Goal: Task Accomplishment & Management: Use online tool/utility

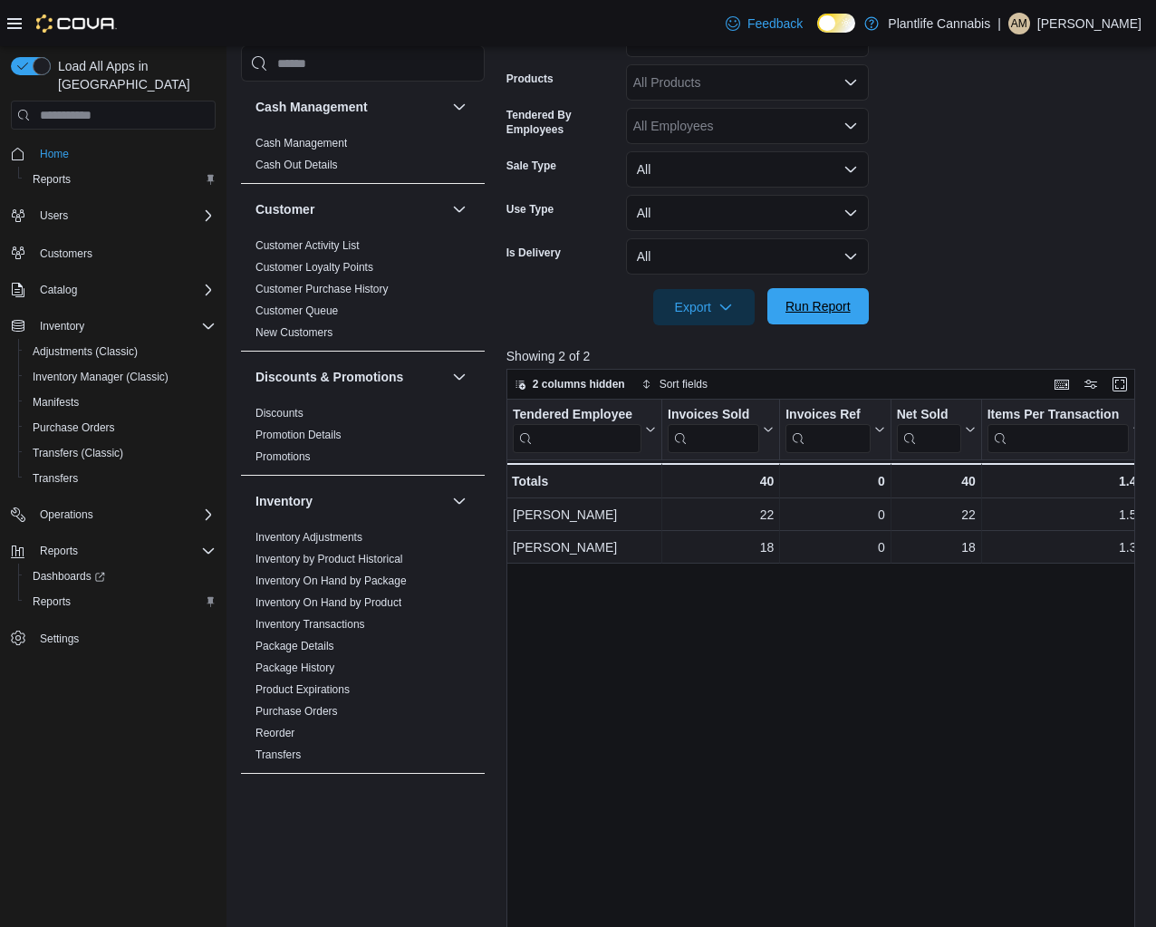
scroll to position [846, 0]
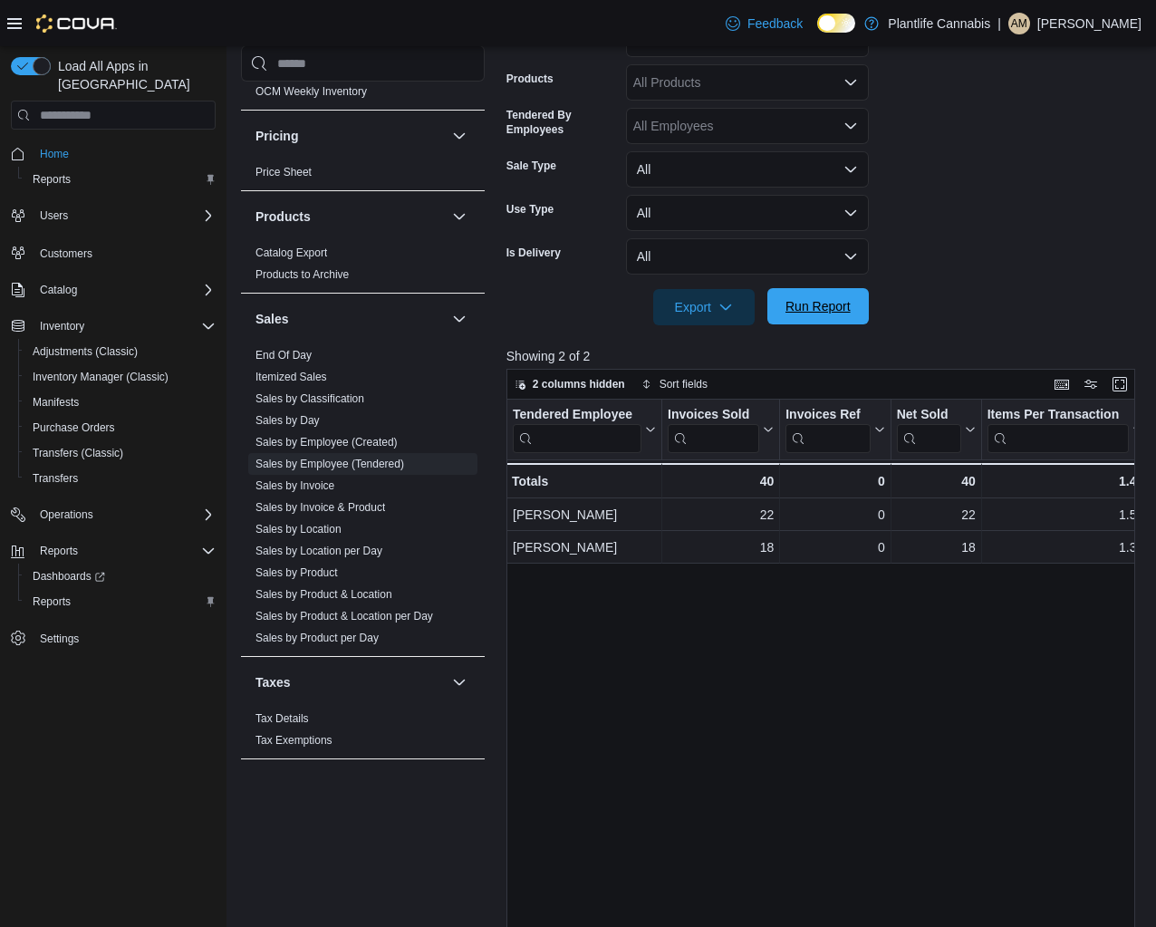
click at [797, 311] on span "Run Report" at bounding box center [818, 306] width 65 height 18
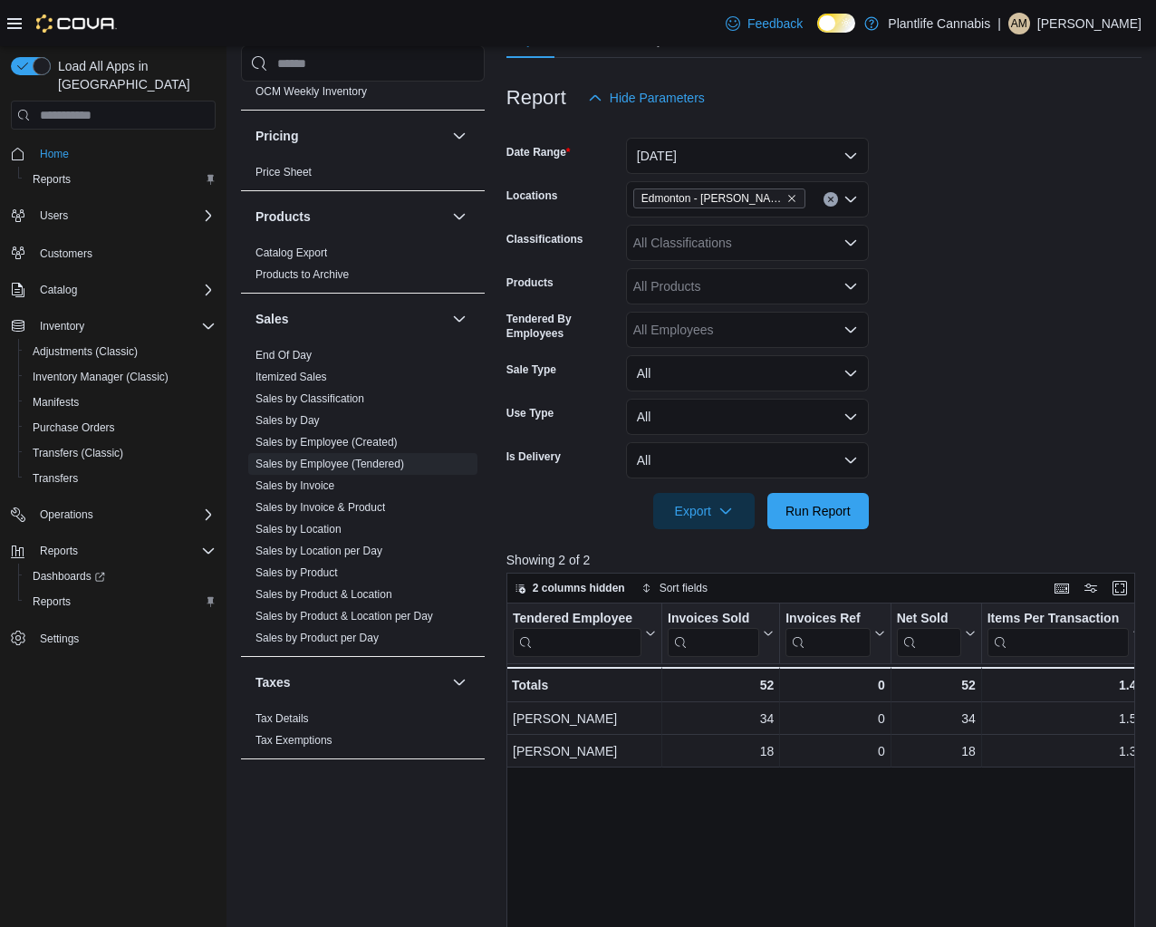
scroll to position [169, 0]
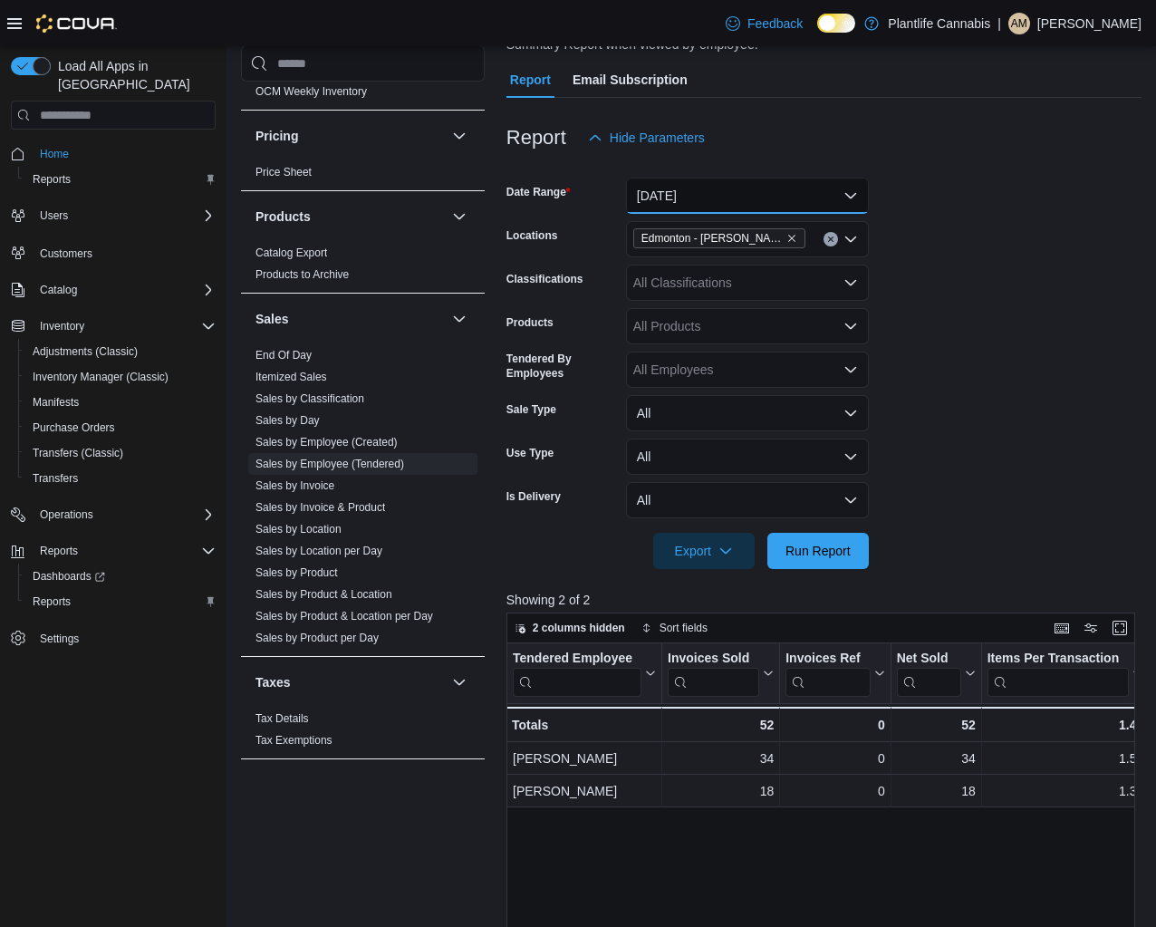
click at [731, 200] on button "[DATE]" at bounding box center [747, 196] width 243 height 36
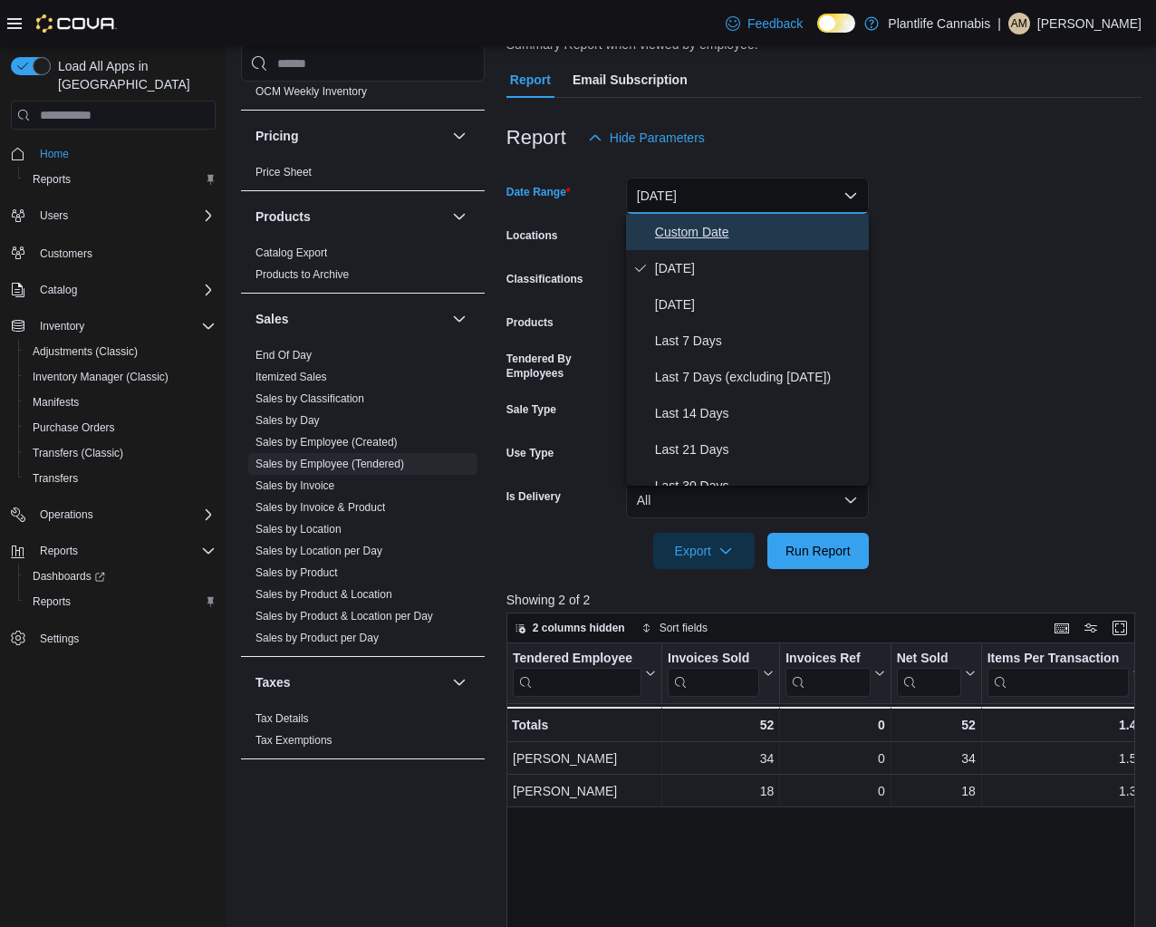
click at [756, 227] on span "Custom Date" at bounding box center [758, 232] width 207 height 22
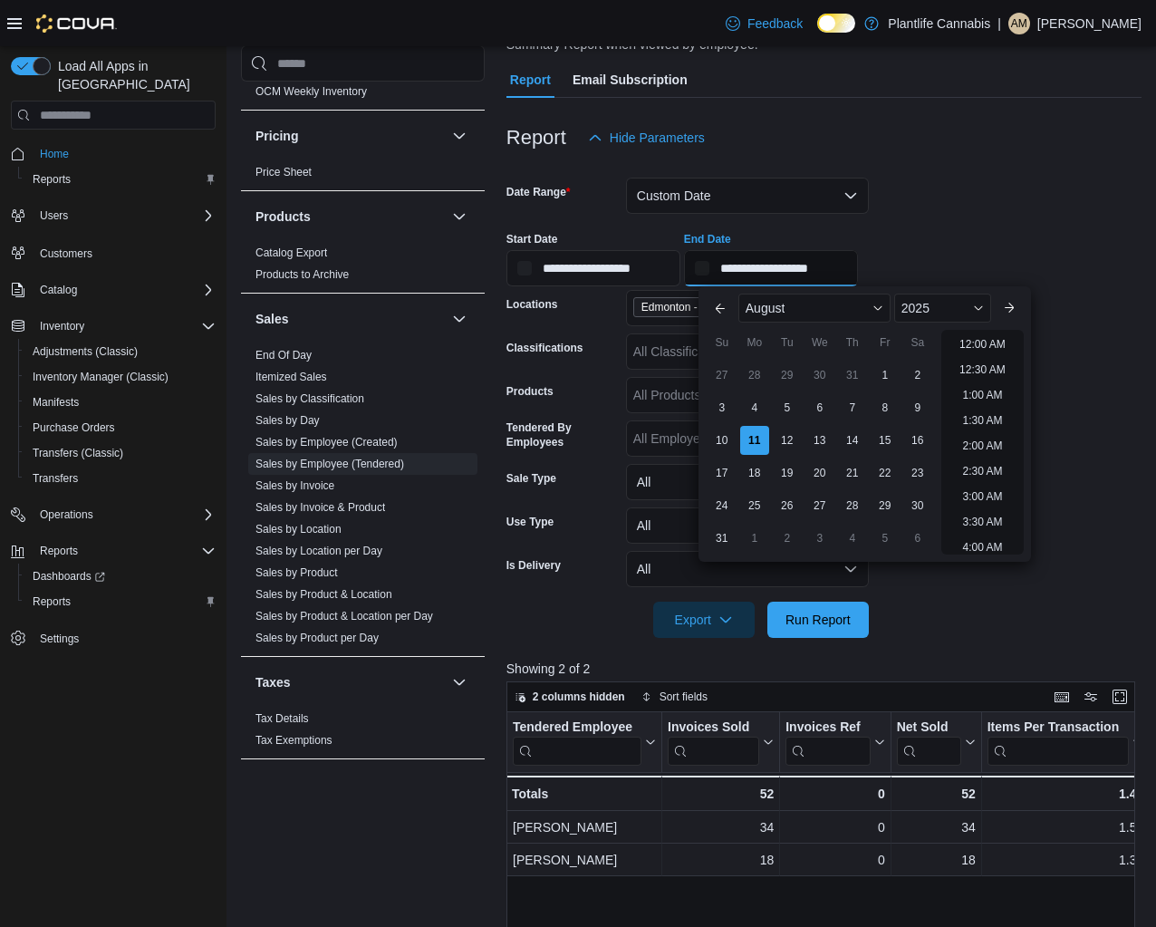
click at [858, 266] on input "**********" at bounding box center [771, 268] width 174 height 36
click at [981, 362] on li "6:00 PM" at bounding box center [982, 357] width 55 height 22
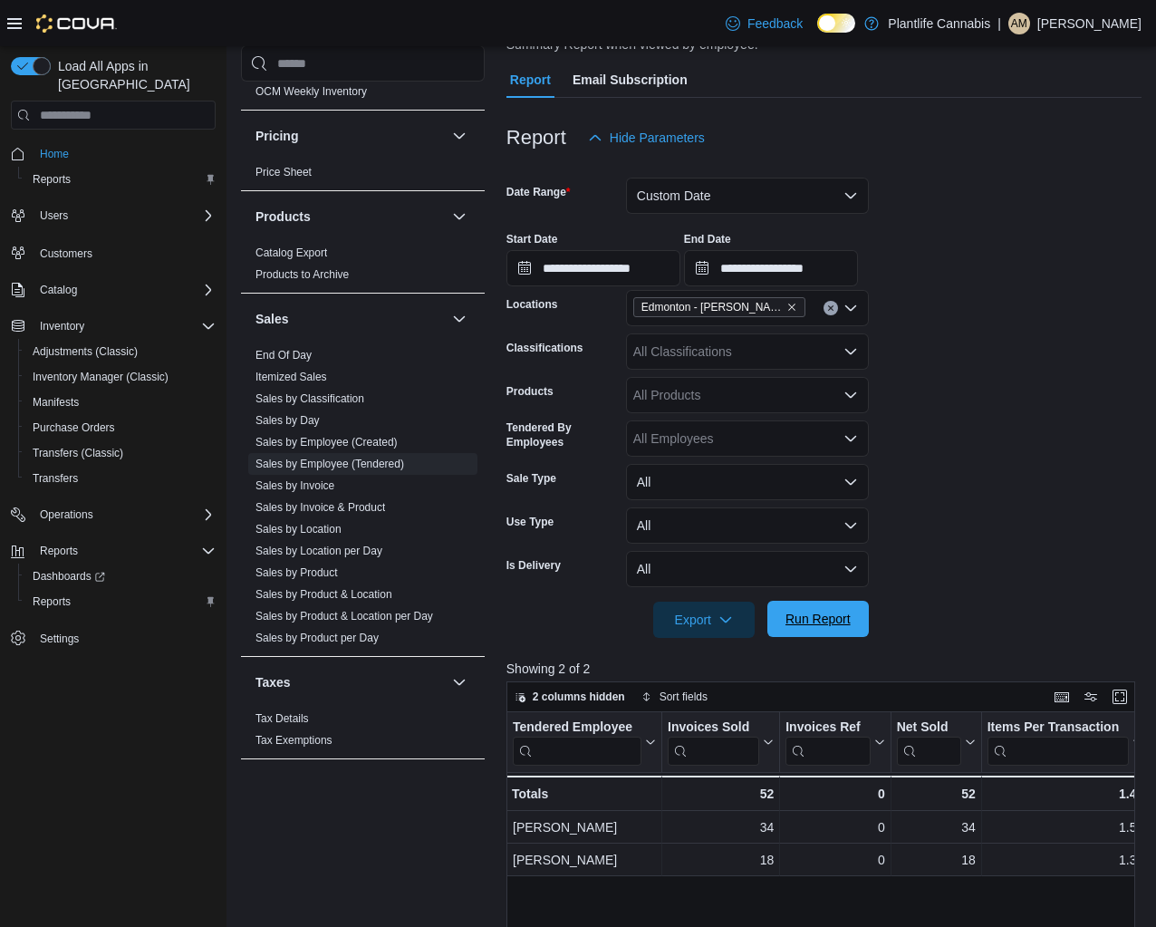
click at [834, 616] on span "Run Report" at bounding box center [818, 619] width 65 height 18
click at [816, 265] on input "**********" at bounding box center [771, 268] width 174 height 36
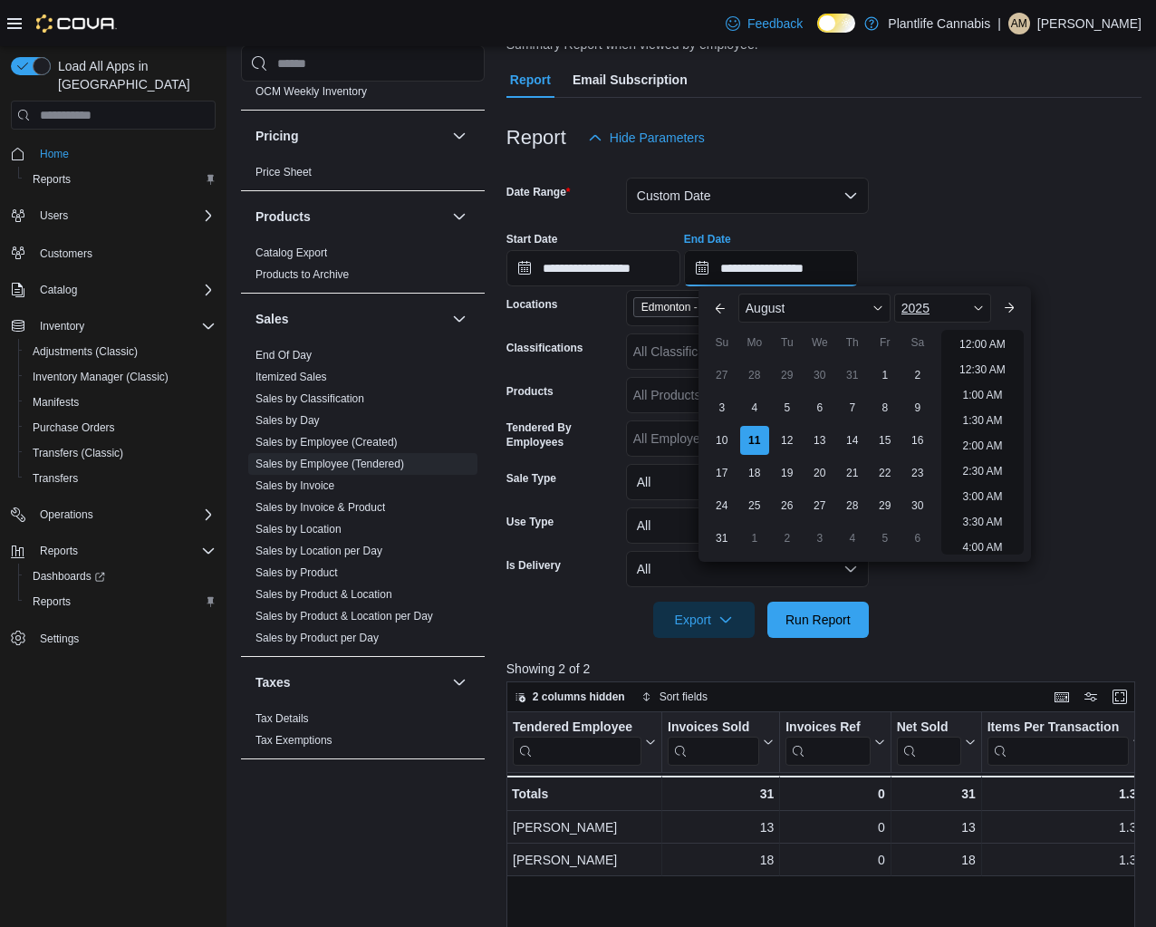
scroll to position [970, 0]
click at [973, 391] on li "8:00 PM" at bounding box center [982, 390] width 55 height 22
type input "**********"
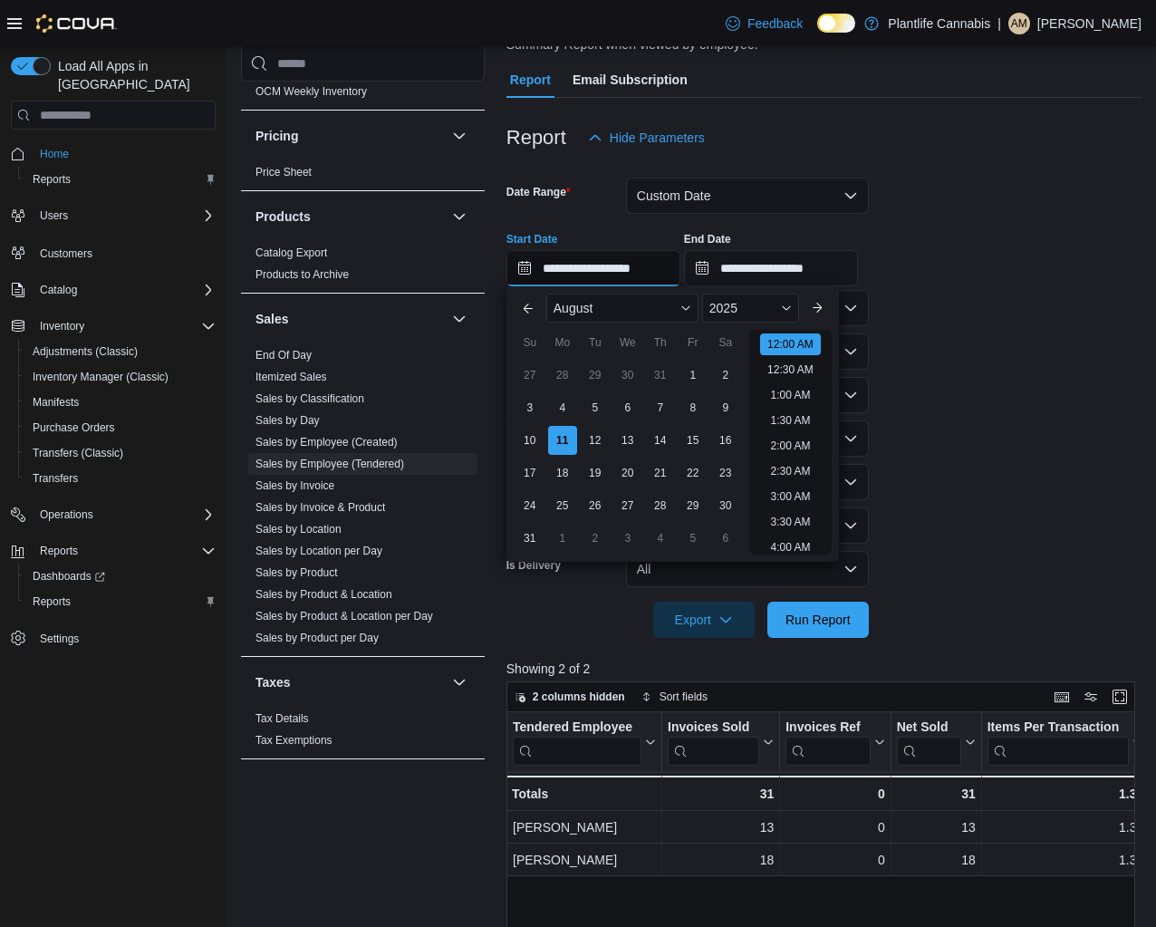
click at [628, 266] on input "**********" at bounding box center [594, 268] width 174 height 36
click at [803, 353] on li "6:00 PM" at bounding box center [790, 354] width 55 height 22
type input "**********"
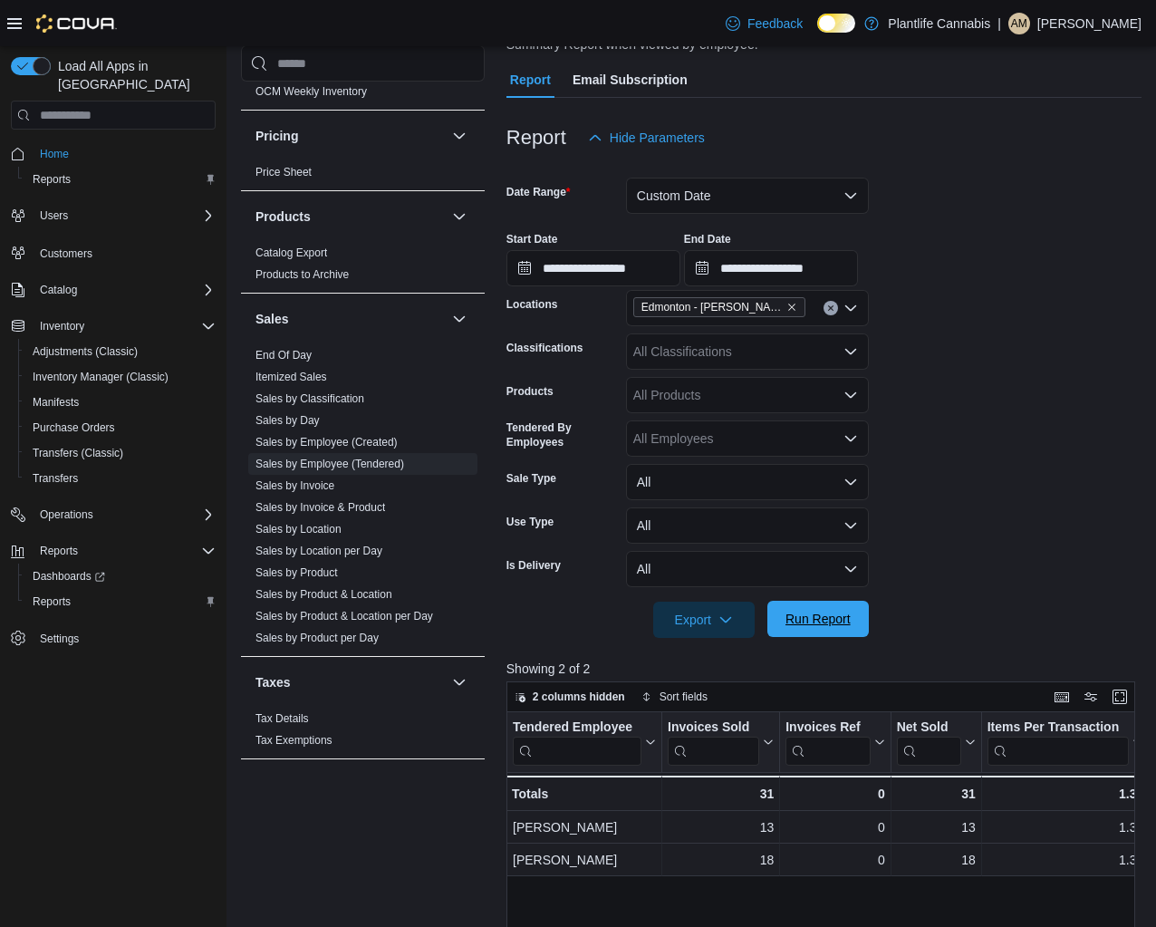
click at [848, 629] on span "Run Report" at bounding box center [818, 619] width 80 height 36
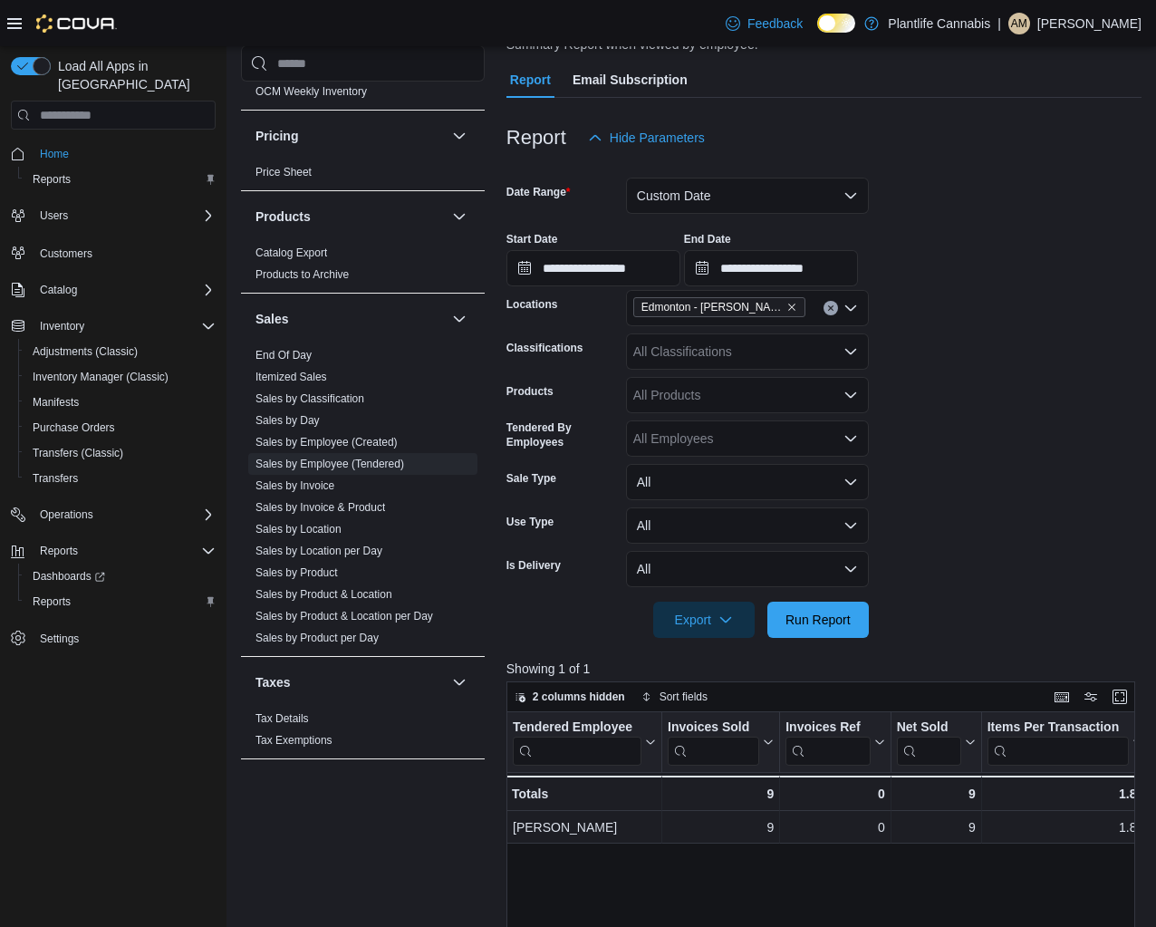
drag, startPoint x: 755, startPoint y: 215, endPoint x: 762, endPoint y: 208, distance: 10.3
click at [756, 212] on form "**********" at bounding box center [824, 397] width 635 height 482
click at [778, 193] on button "Custom Date" at bounding box center [747, 196] width 243 height 36
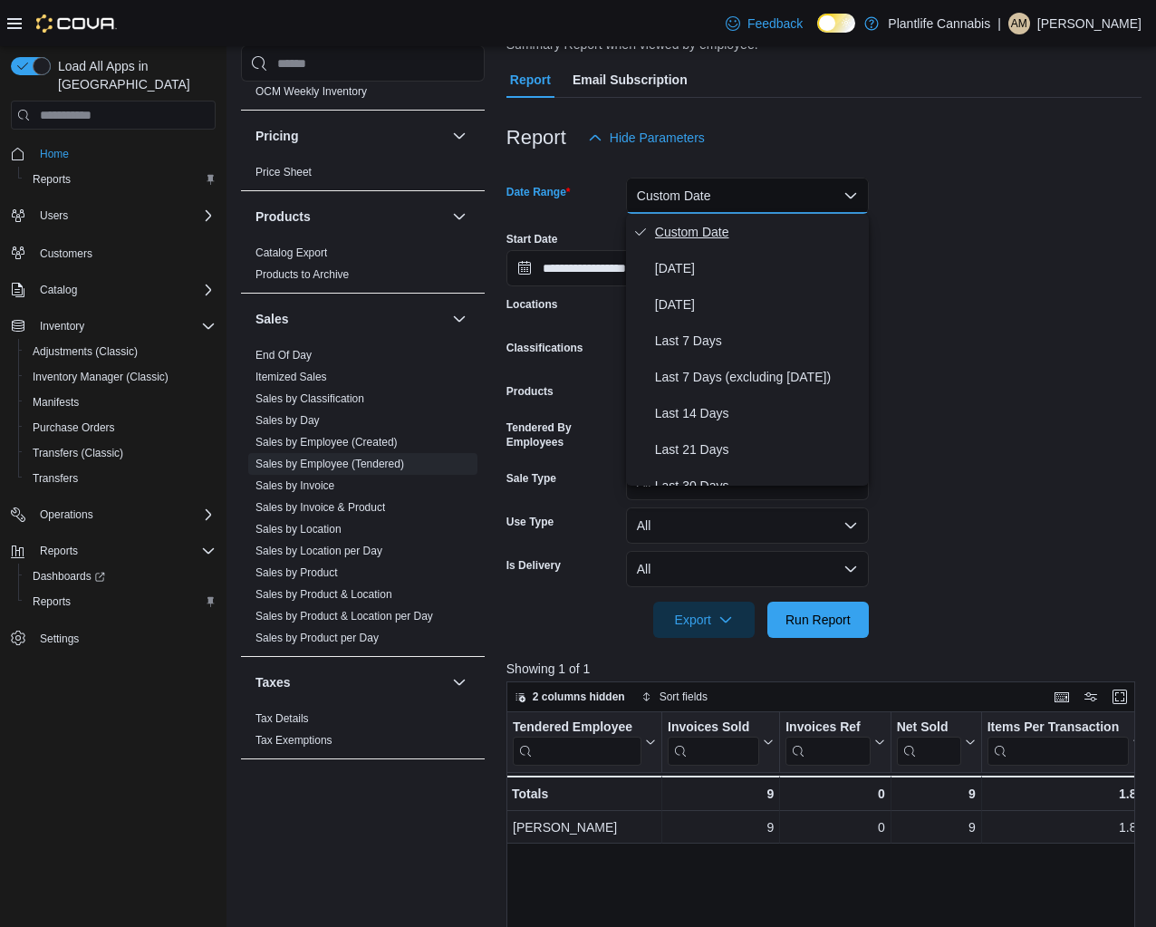
click at [751, 238] on span "Custom Date" at bounding box center [758, 232] width 207 height 22
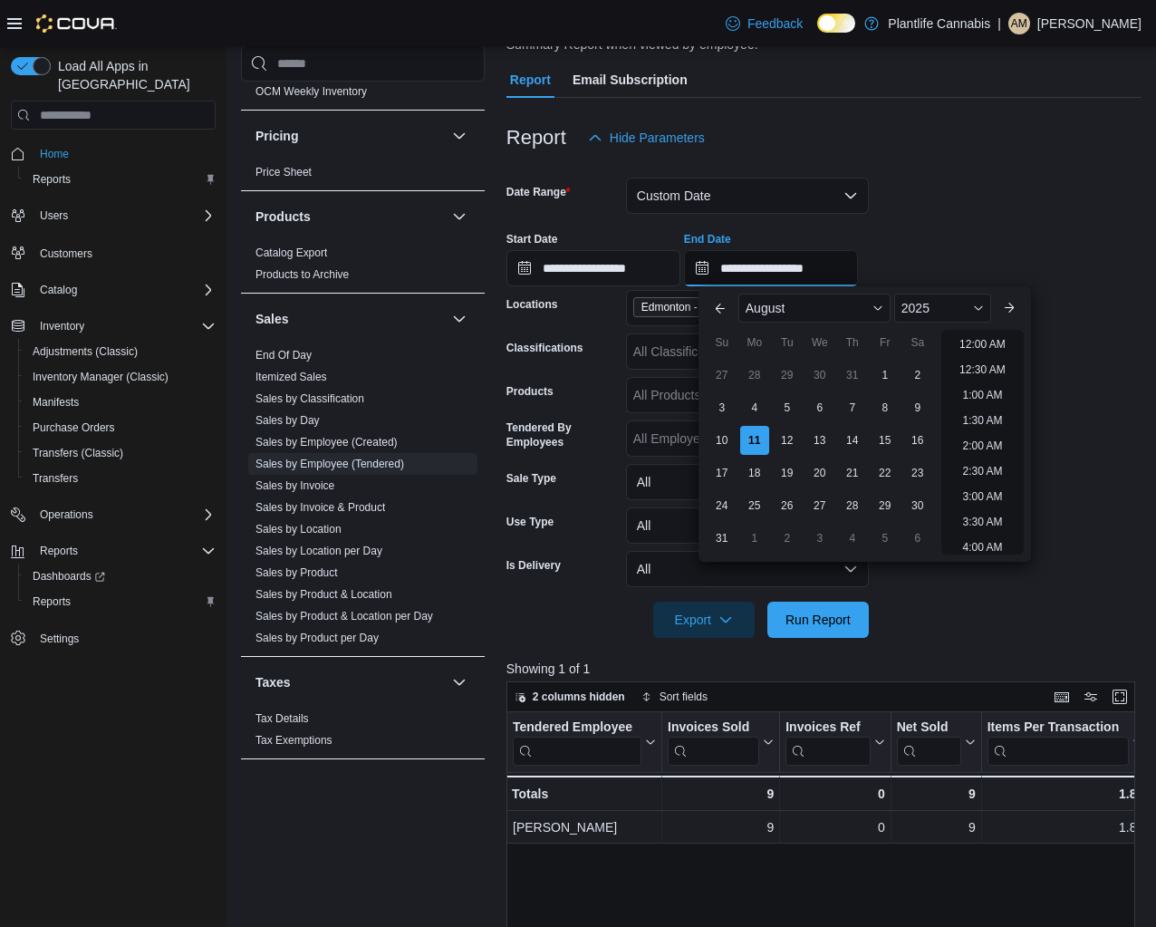
click at [858, 265] on input "**********" at bounding box center [771, 268] width 174 height 36
click at [977, 453] on li "10:00 PM" at bounding box center [982, 464] width 61 height 22
type input "**********"
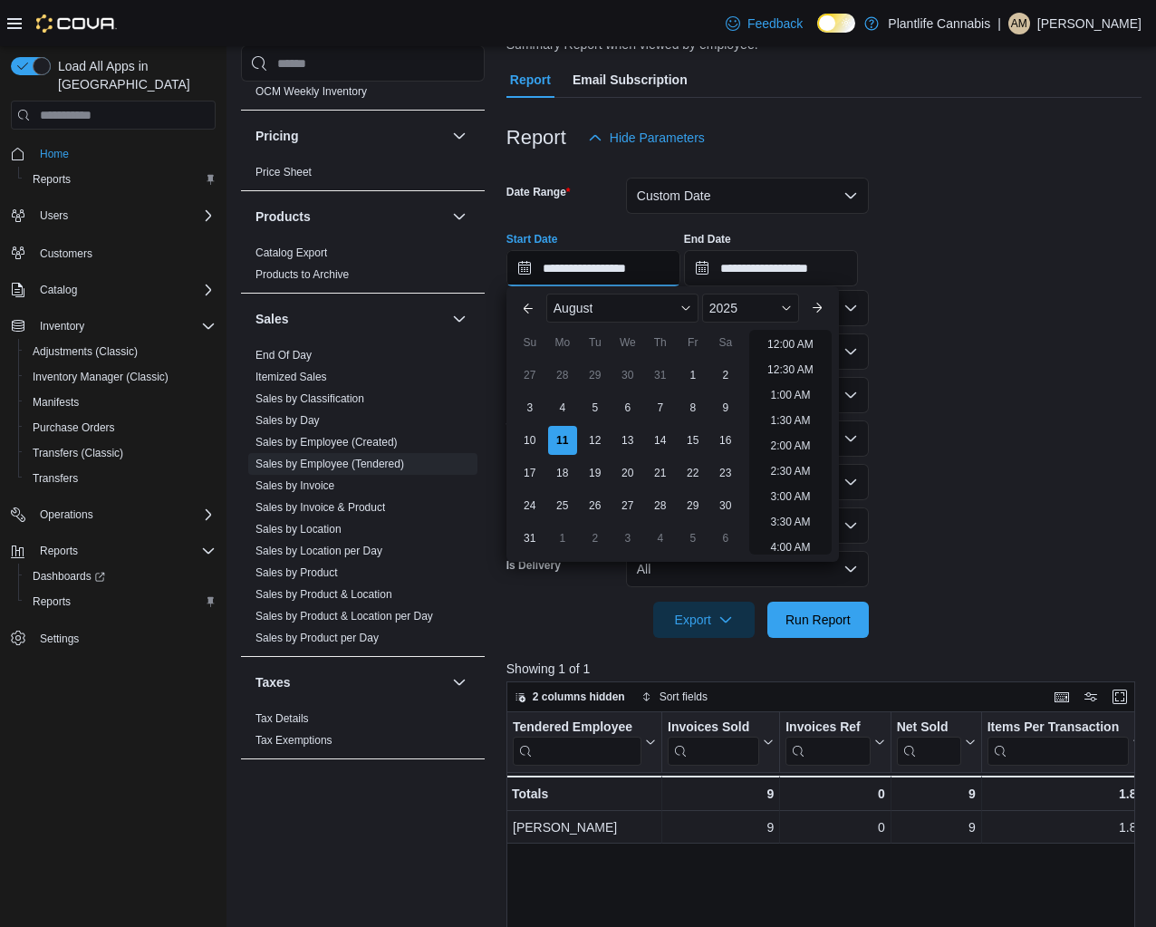
click at [601, 275] on input "**********" at bounding box center [594, 268] width 174 height 36
click at [781, 395] on li "8:00 PM" at bounding box center [790, 390] width 55 height 22
type input "**********"
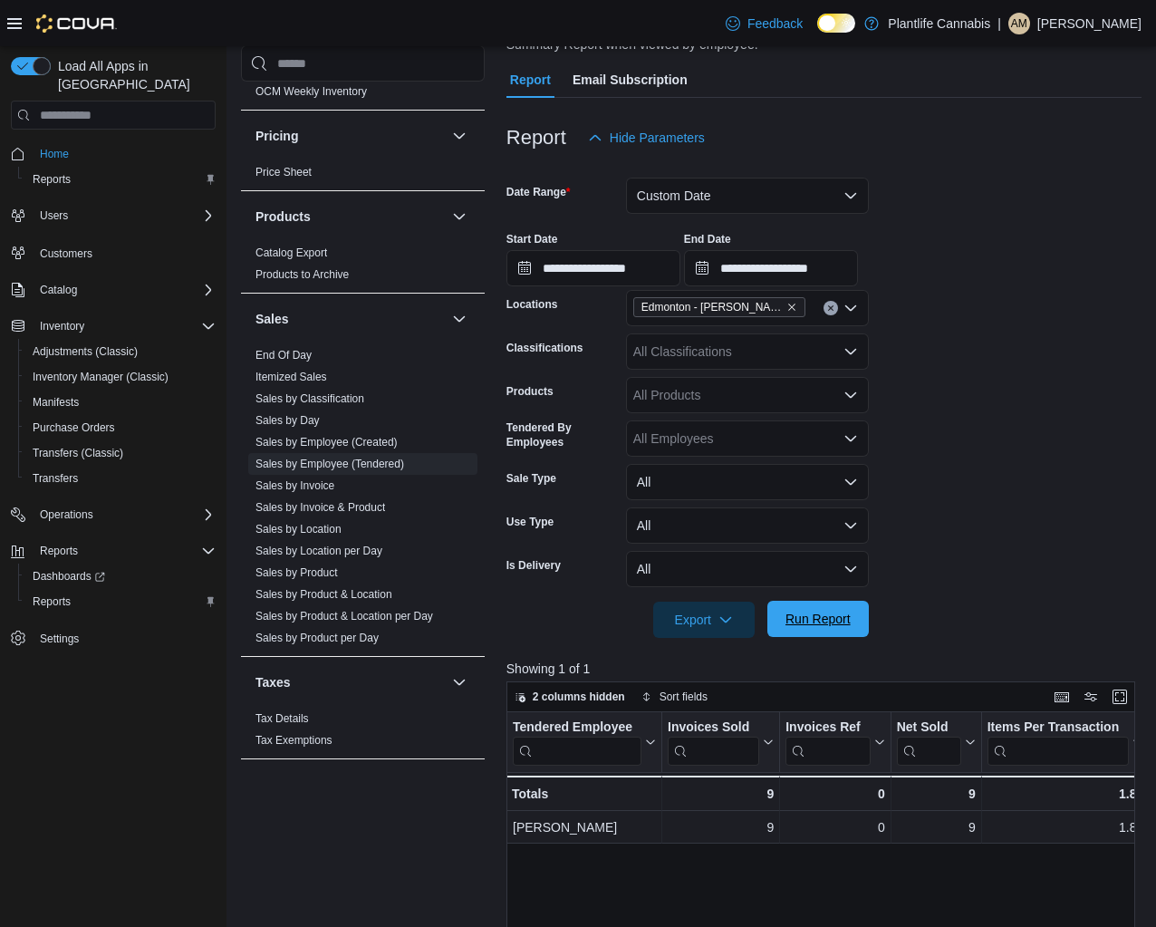
click at [808, 627] on span "Run Report" at bounding box center [818, 619] width 65 height 18
click at [797, 193] on button "Custom Date" at bounding box center [747, 196] width 243 height 36
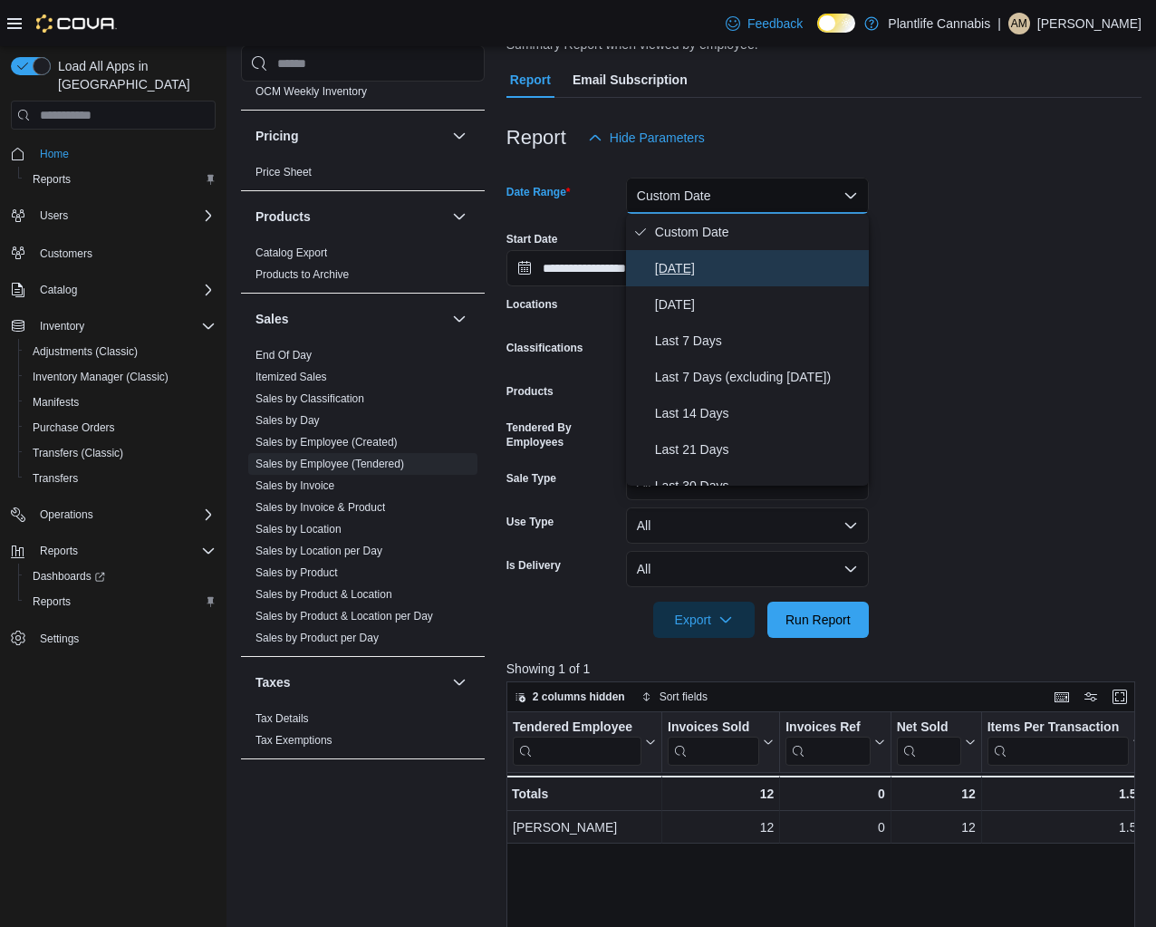
click at [782, 276] on span "[DATE]" at bounding box center [758, 268] width 207 height 22
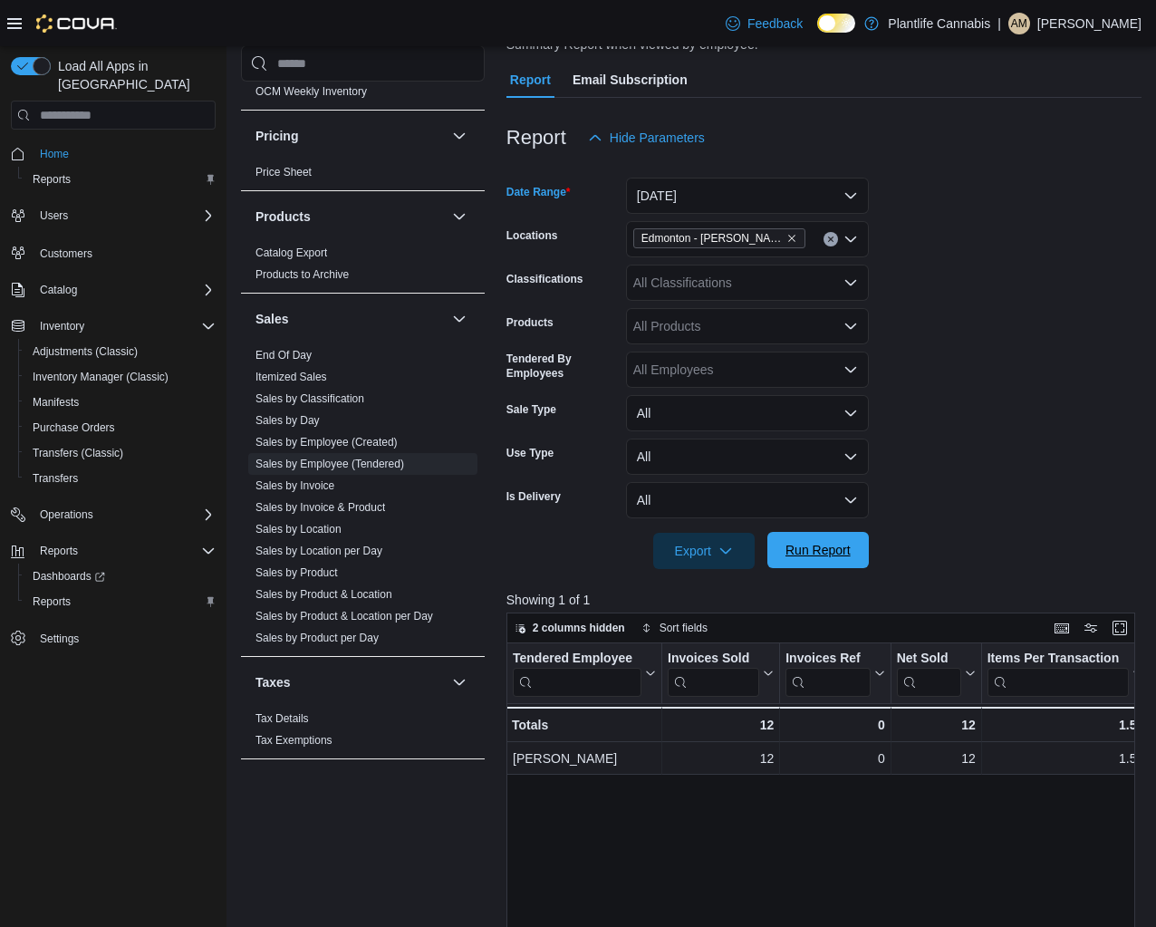
click at [830, 540] on span "Run Report" at bounding box center [818, 550] width 80 height 36
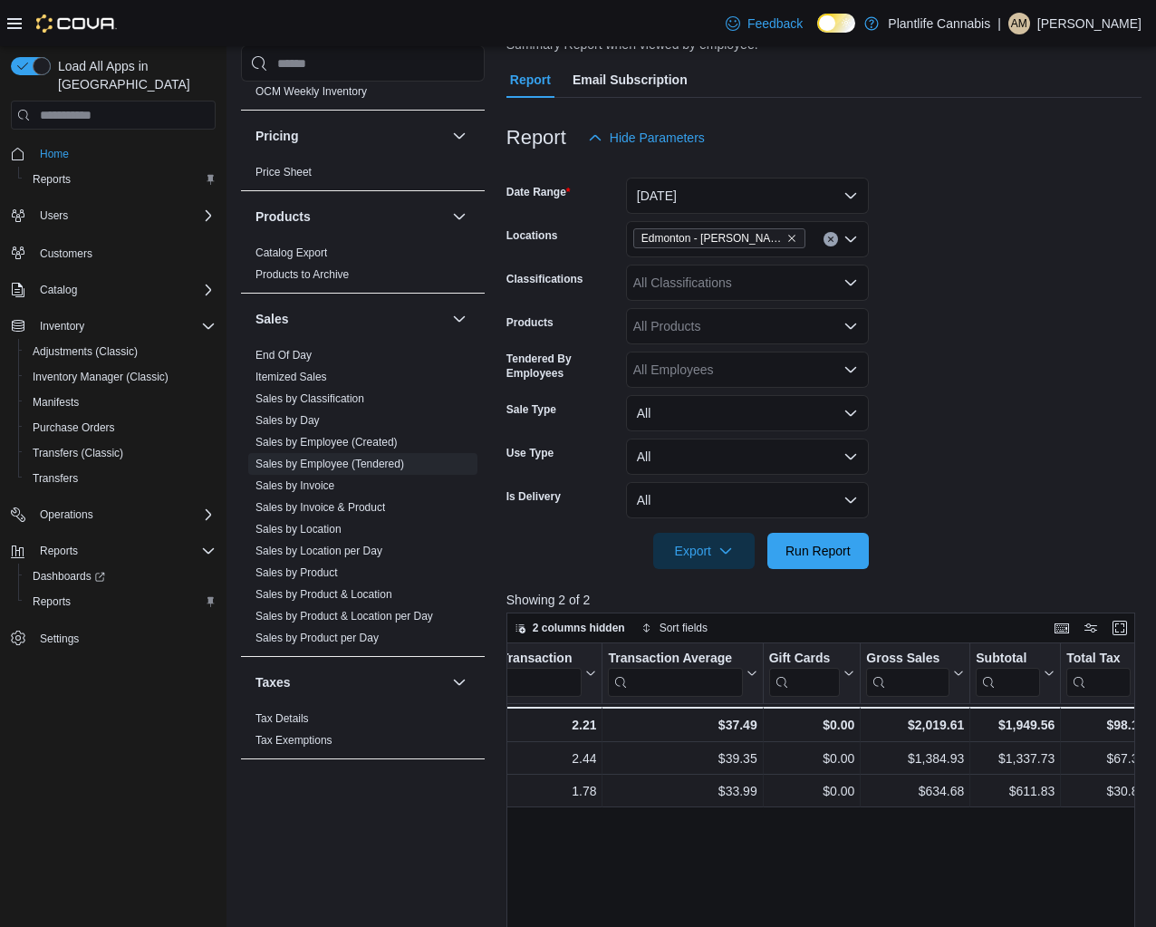
scroll to position [0, 709]
click at [738, 277] on div "All Classifications" at bounding box center [747, 283] width 243 height 36
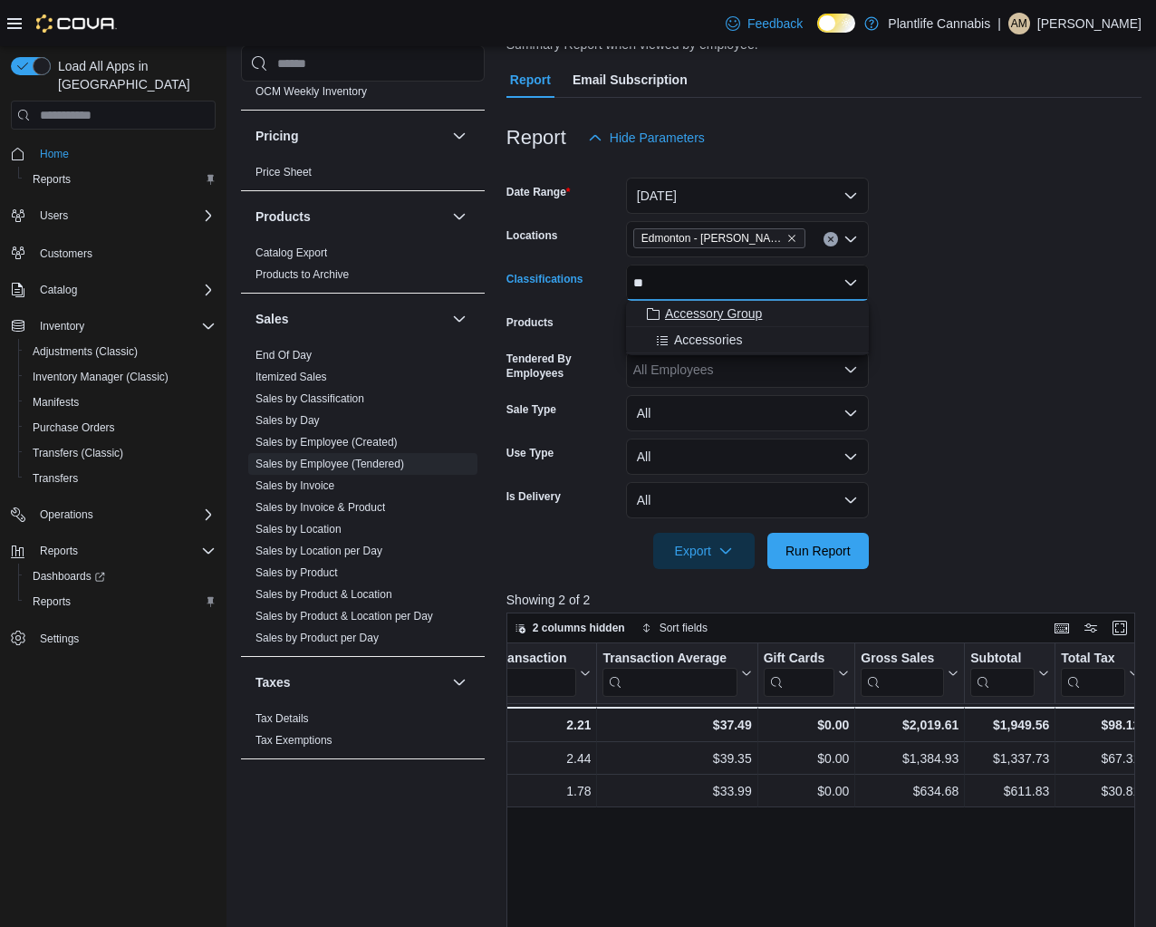
type input "**"
click at [746, 314] on span "Accessory Group" at bounding box center [713, 313] width 97 height 18
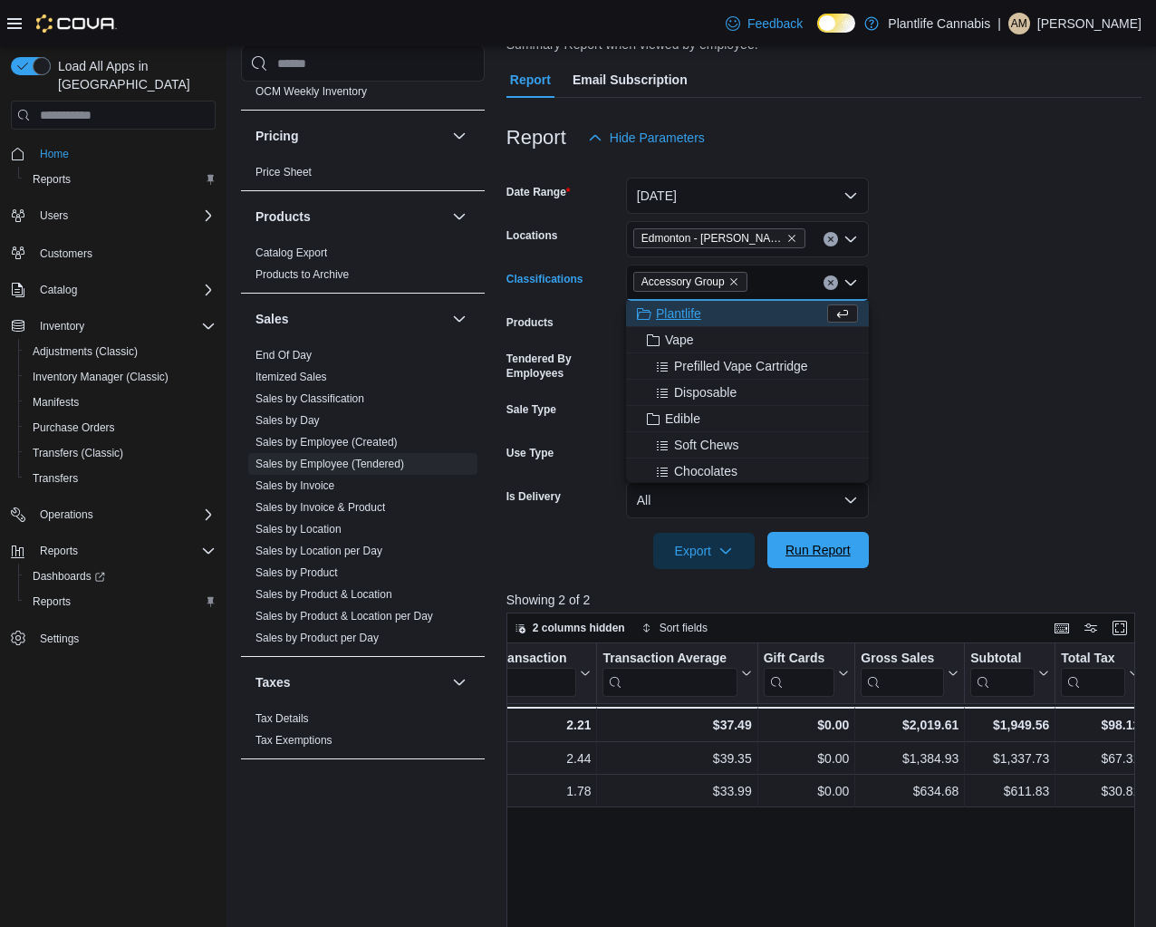
click at [803, 542] on span "Run Report" at bounding box center [818, 550] width 80 height 36
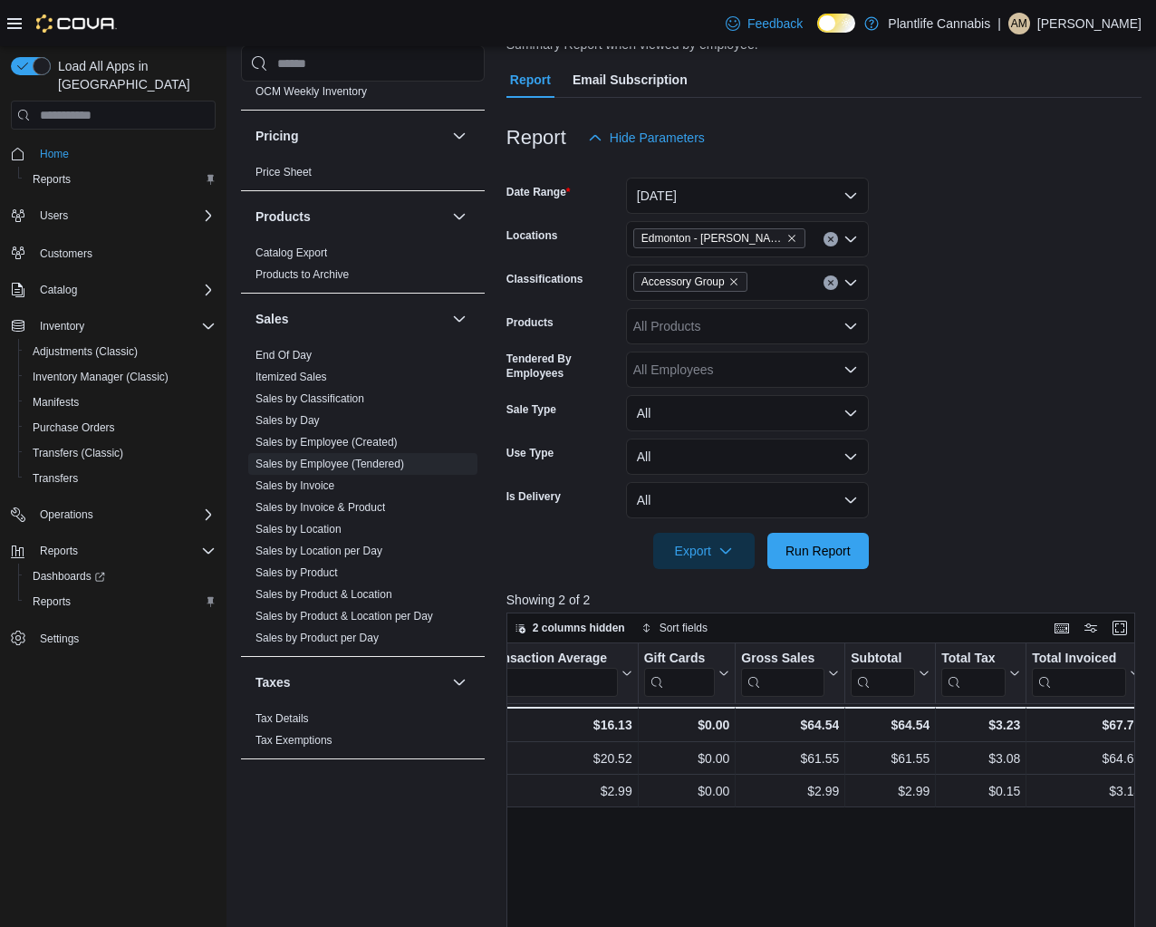
scroll to position [0, 827]
click at [831, 285] on icon "Clear input" at bounding box center [830, 282] width 7 height 7
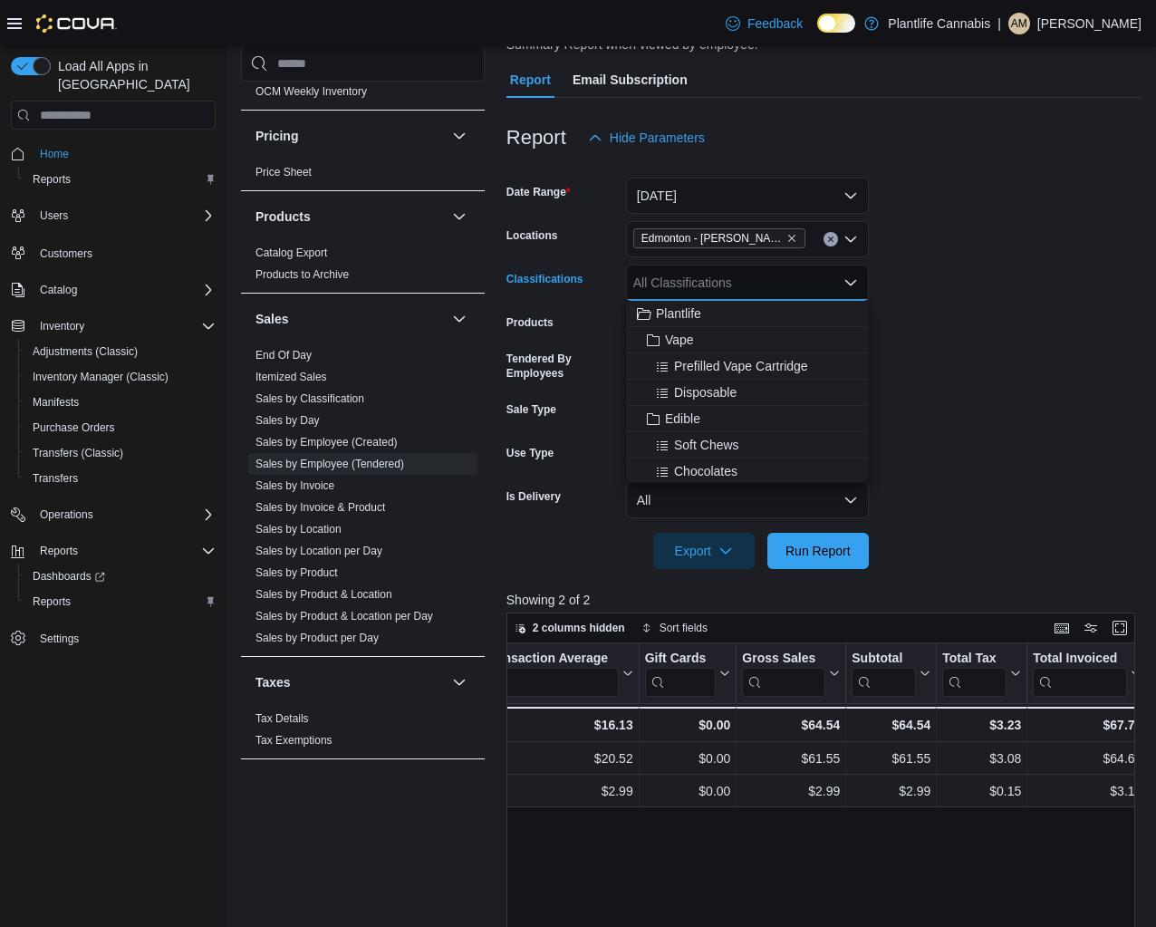
click at [813, 532] on div at bounding box center [824, 525] width 635 height 14
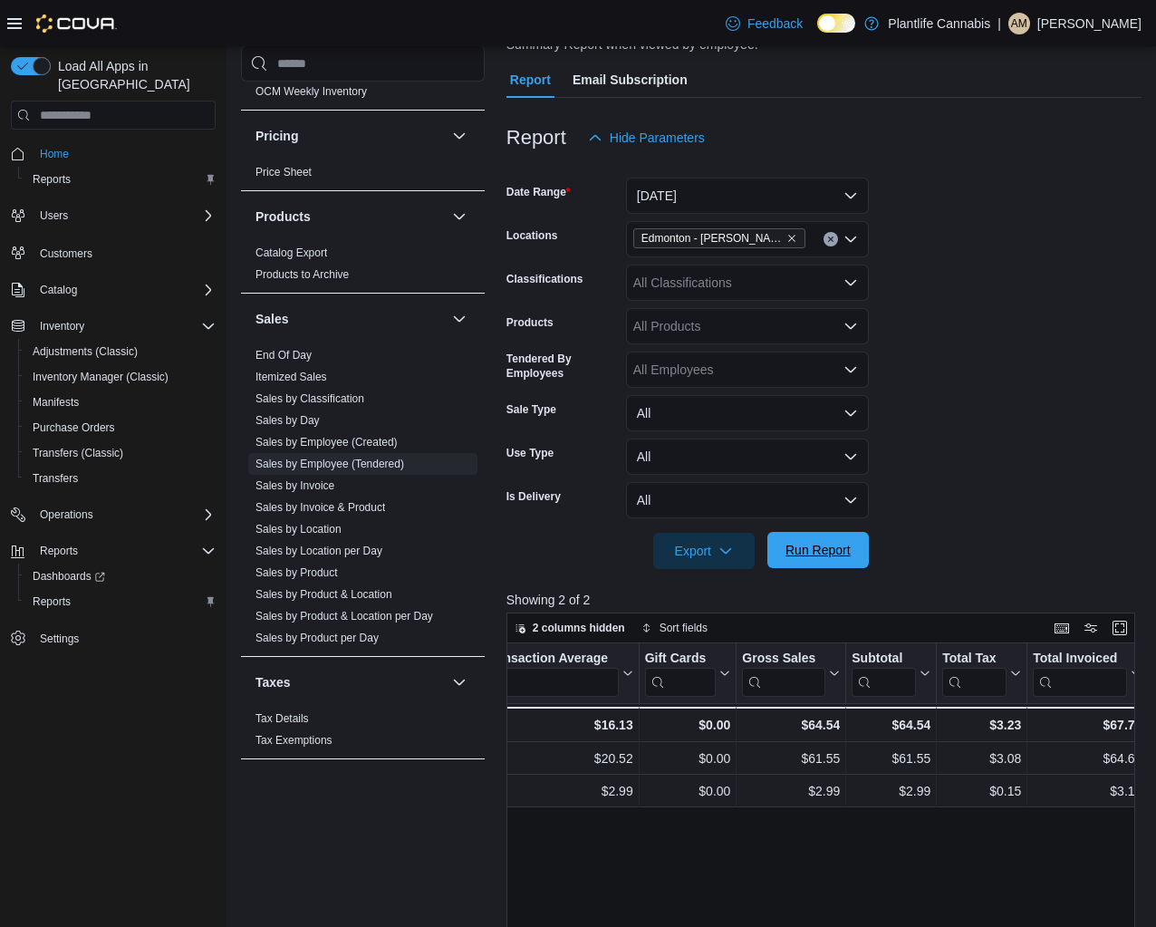
click at [815, 547] on span "Run Report" at bounding box center [818, 550] width 65 height 18
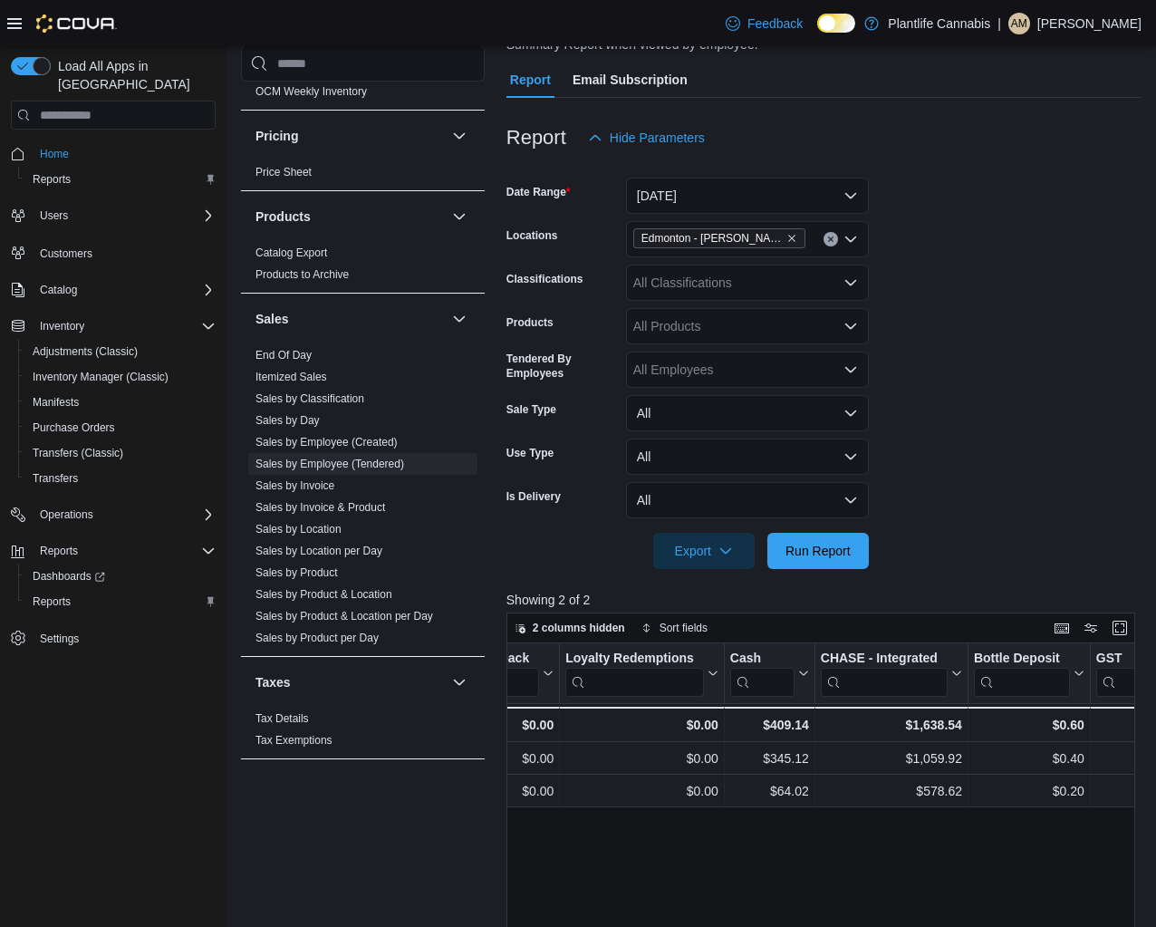
scroll to position [0, 2097]
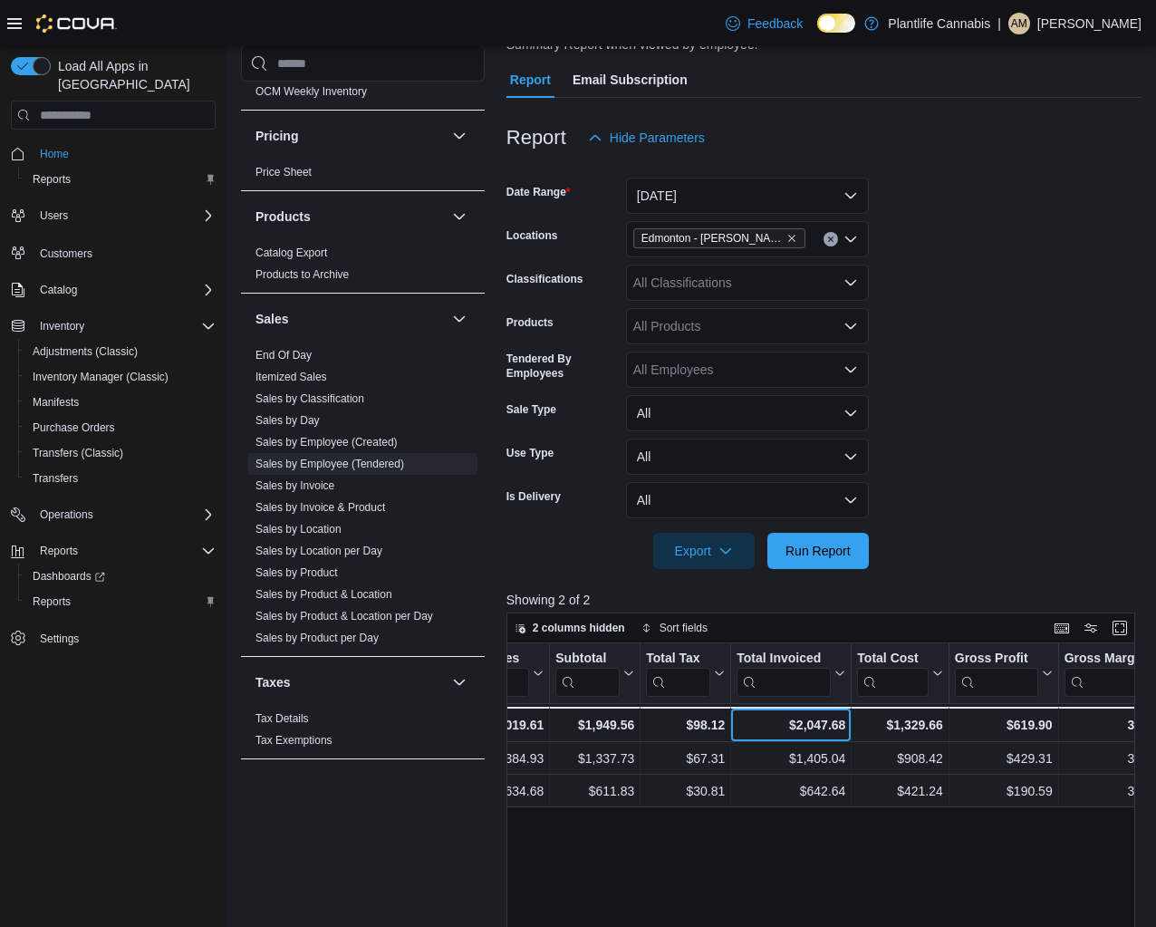
click at [811, 730] on div "$2,047.68" at bounding box center [791, 725] width 109 height 22
click at [811, 730] on div "$2,047.68" at bounding box center [789, 725] width 109 height 22
copy div "2,047.68"
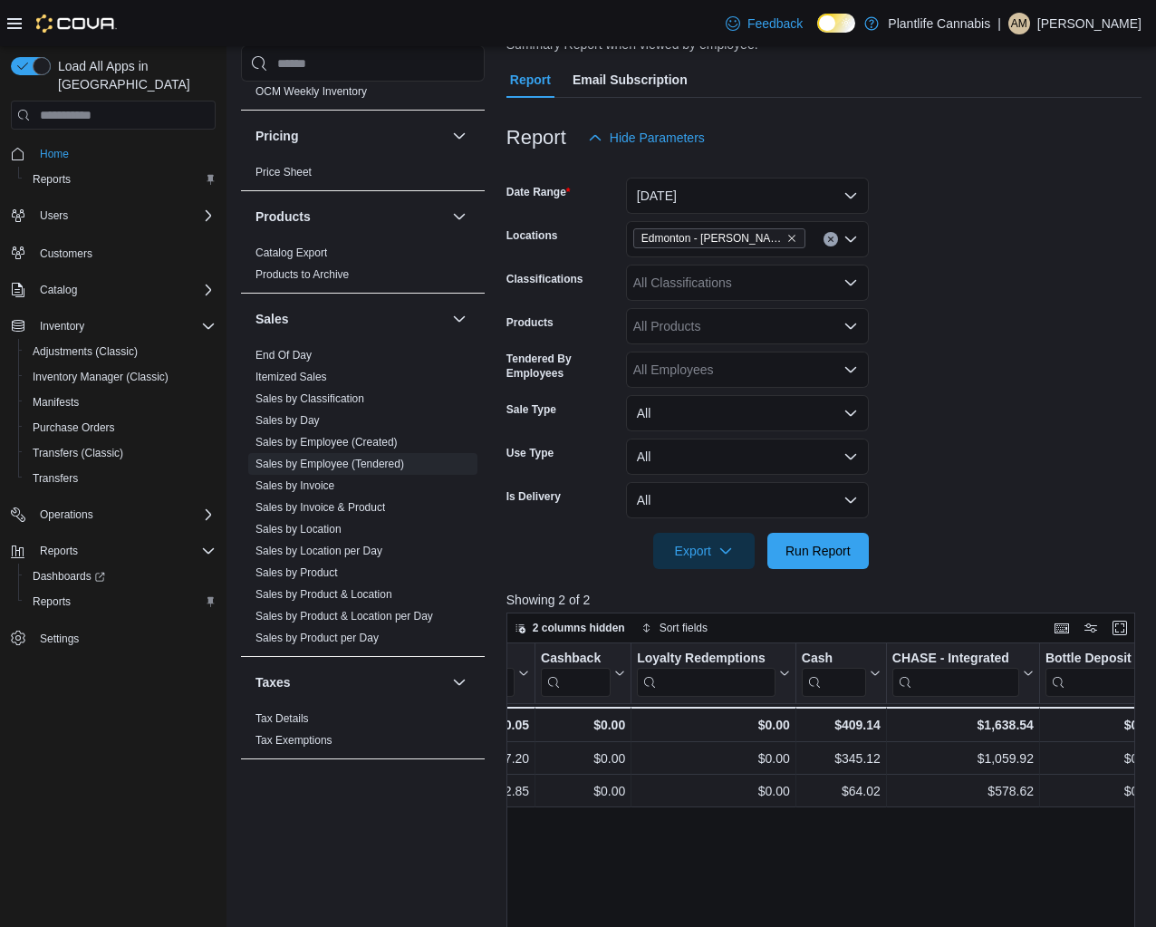
scroll to position [0, 2097]
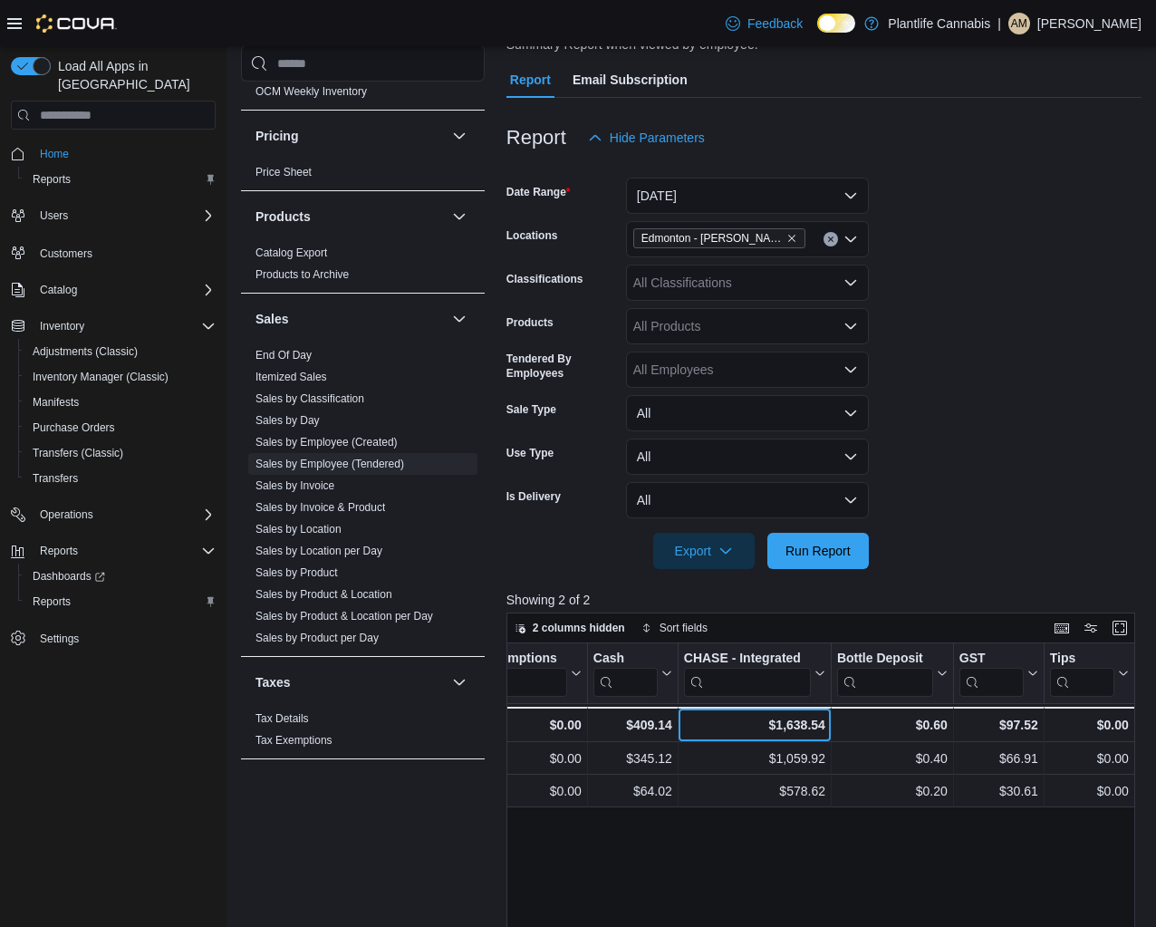
click at [796, 724] on div "$1,638.54" at bounding box center [754, 725] width 141 height 22
copy div "1,638.54"
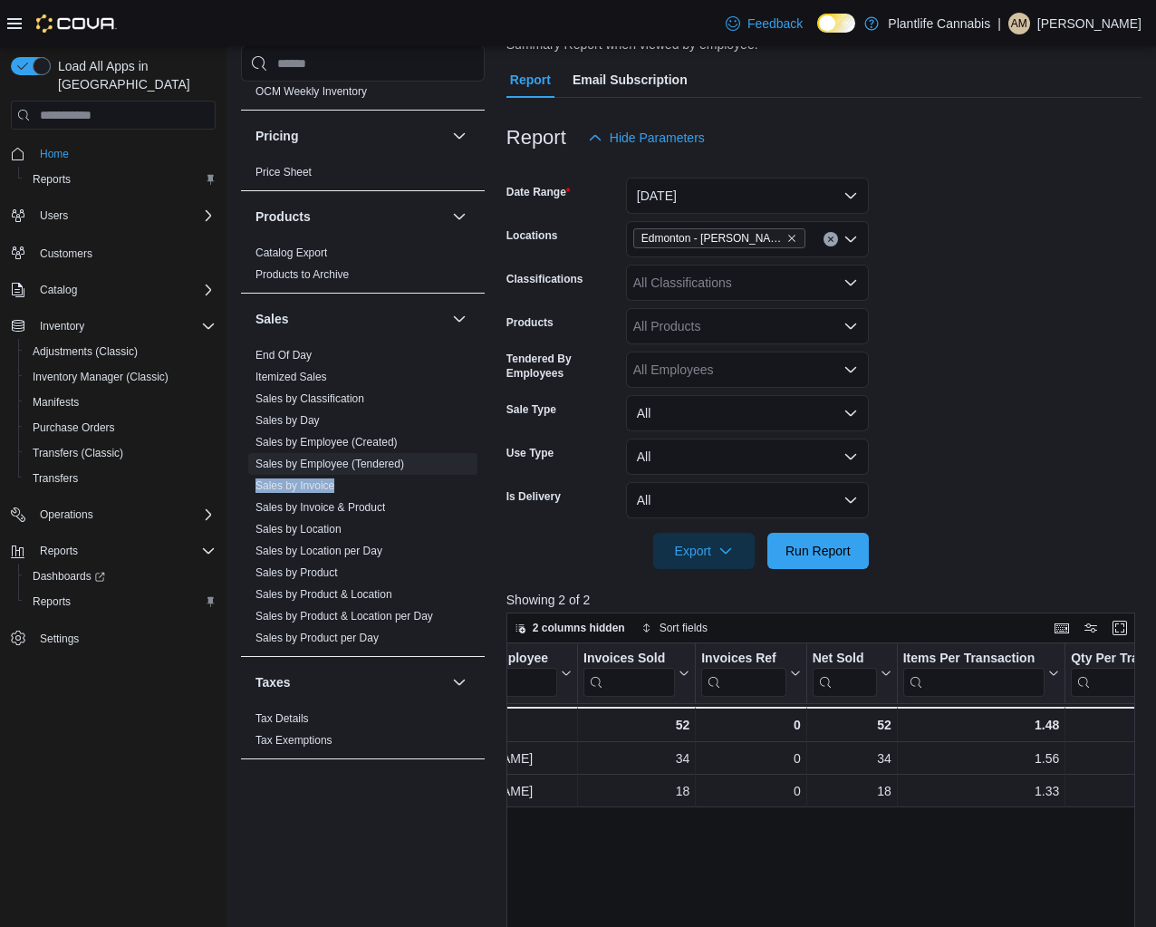
scroll to position [0, 0]
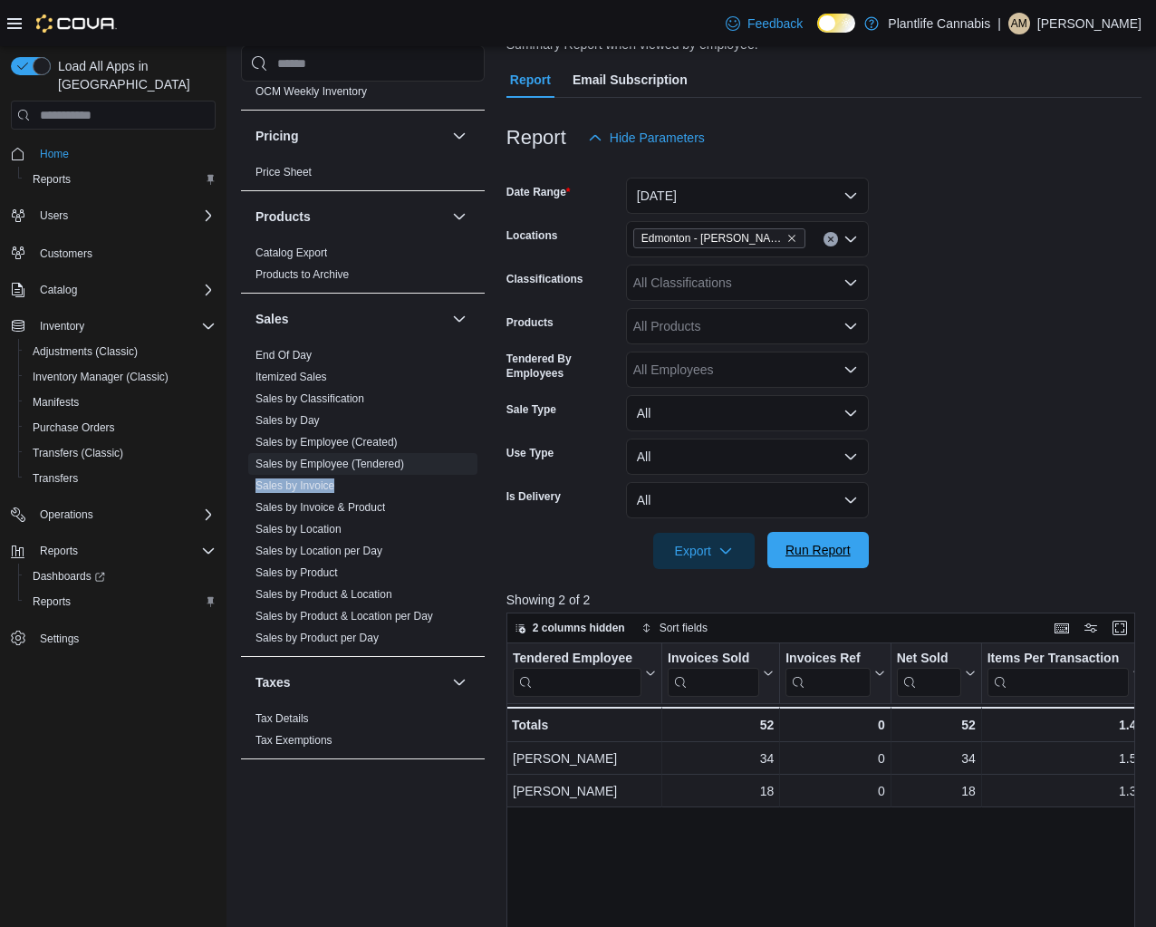
click at [812, 567] on span "Run Report" at bounding box center [818, 550] width 80 height 36
click at [809, 547] on span "Run Report" at bounding box center [818, 550] width 65 height 18
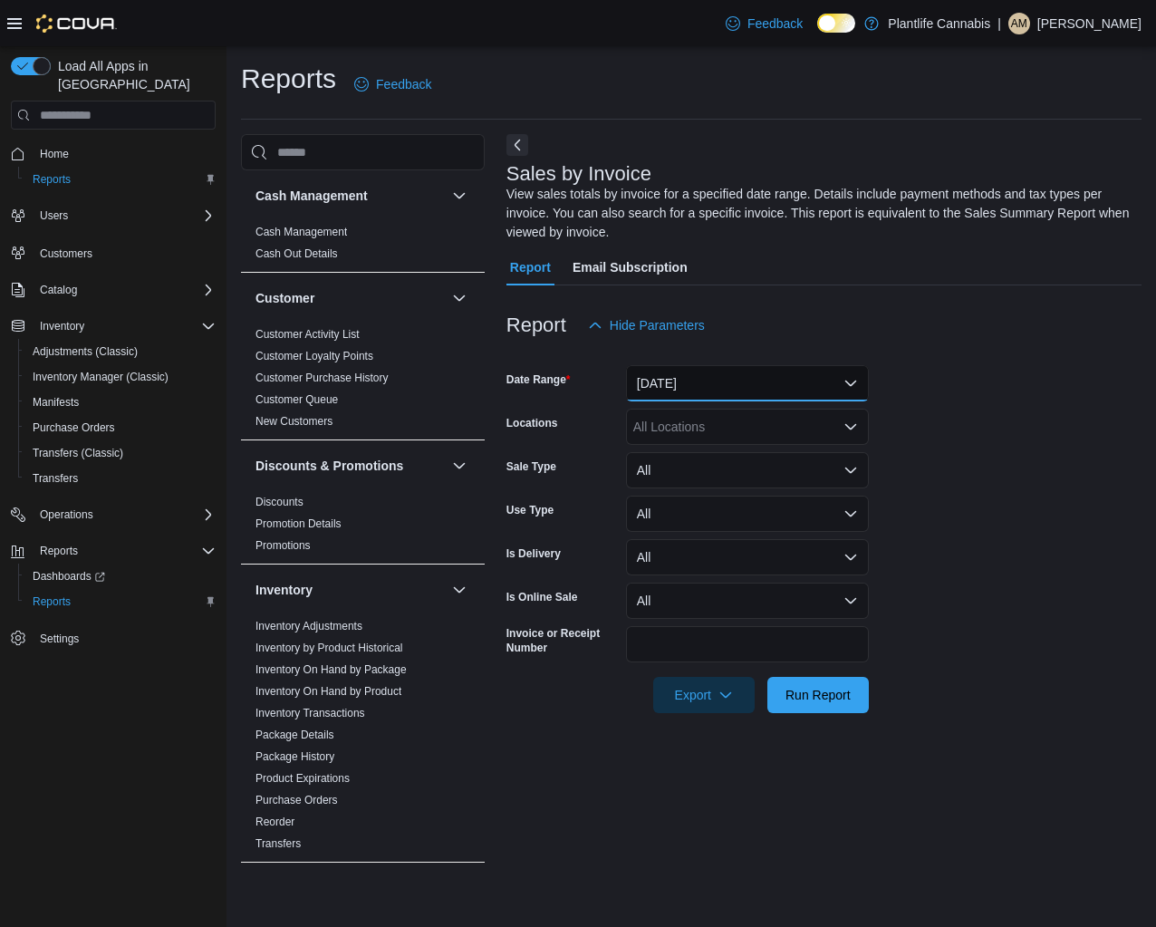
click at [739, 373] on button "[DATE]" at bounding box center [747, 383] width 243 height 36
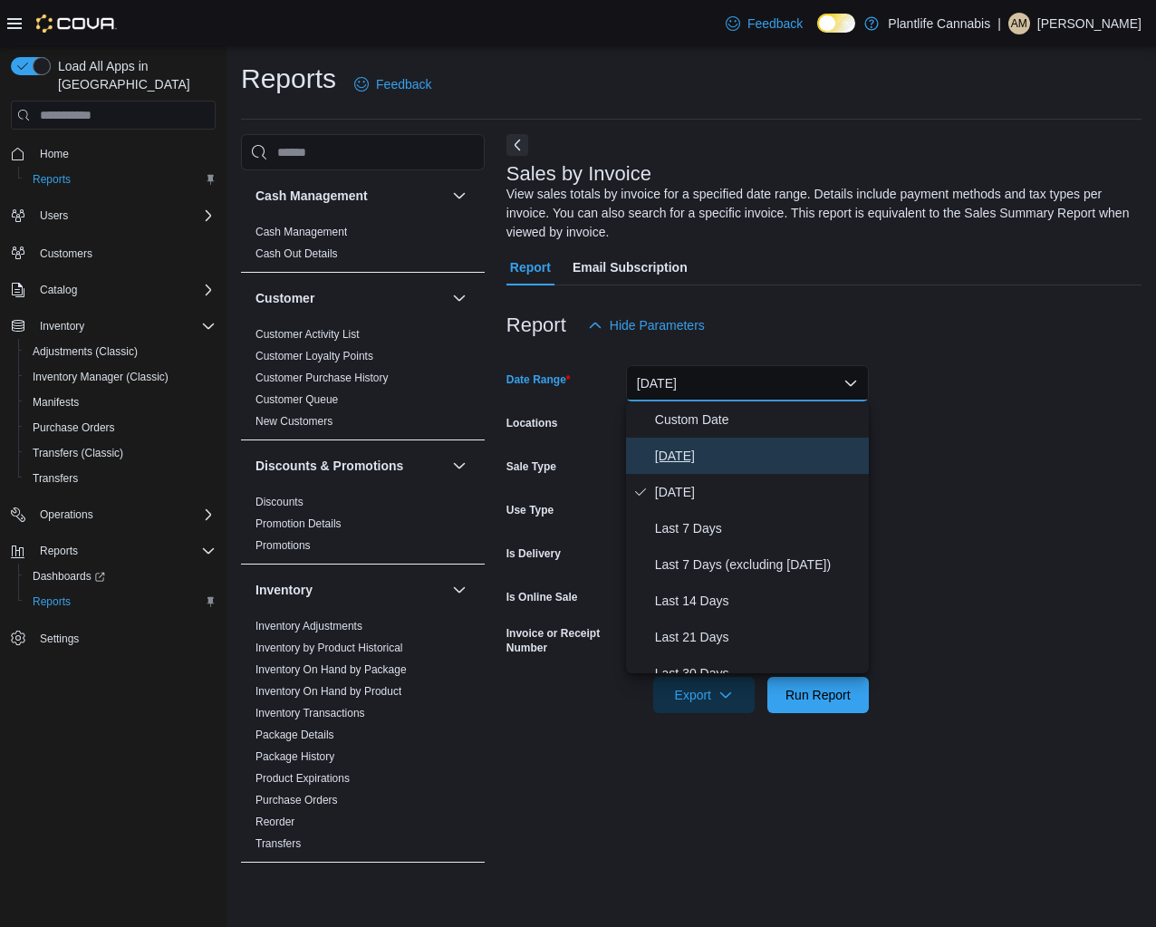
click at [701, 461] on span "[DATE]" at bounding box center [758, 456] width 207 height 22
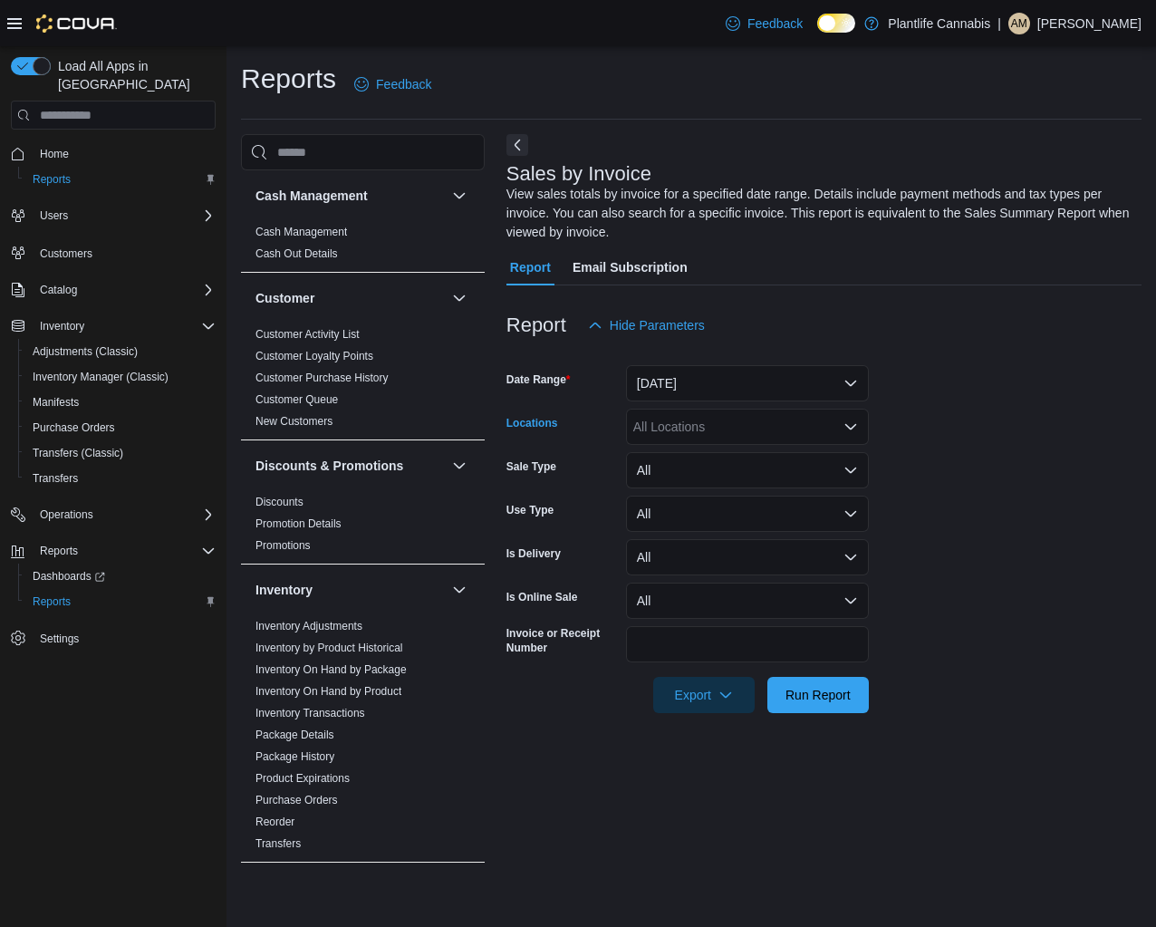
drag, startPoint x: 708, startPoint y: 430, endPoint x: 722, endPoint y: 424, distance: 15.5
click at [709, 430] on div "All Locations" at bounding box center [747, 427] width 243 height 36
type input "***"
click at [702, 459] on span "Edmonton - [PERSON_NAME]" at bounding box center [760, 458] width 173 height 18
drag, startPoint x: 807, startPoint y: 694, endPoint x: 932, endPoint y: 640, distance: 135.5
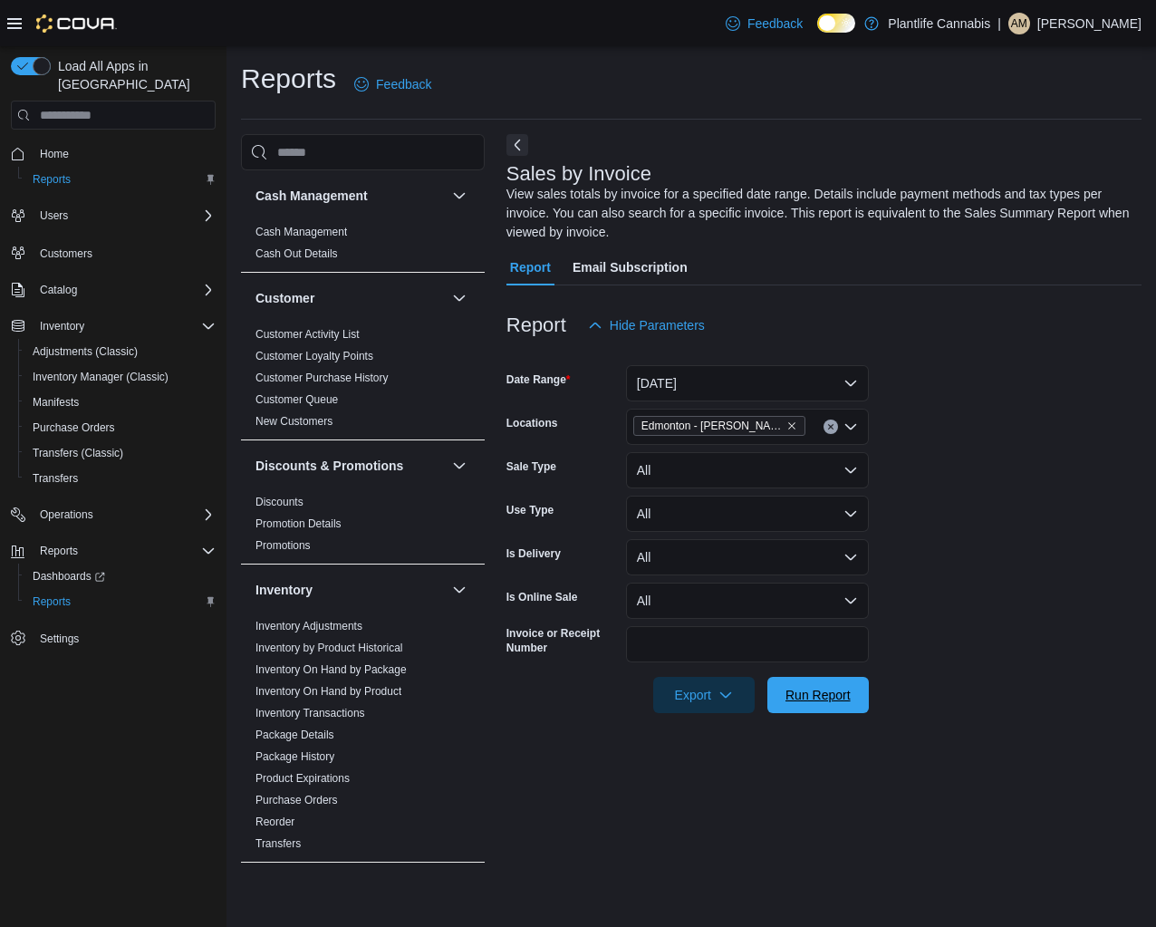
click at [808, 694] on span "Run Report" at bounding box center [818, 695] width 65 height 18
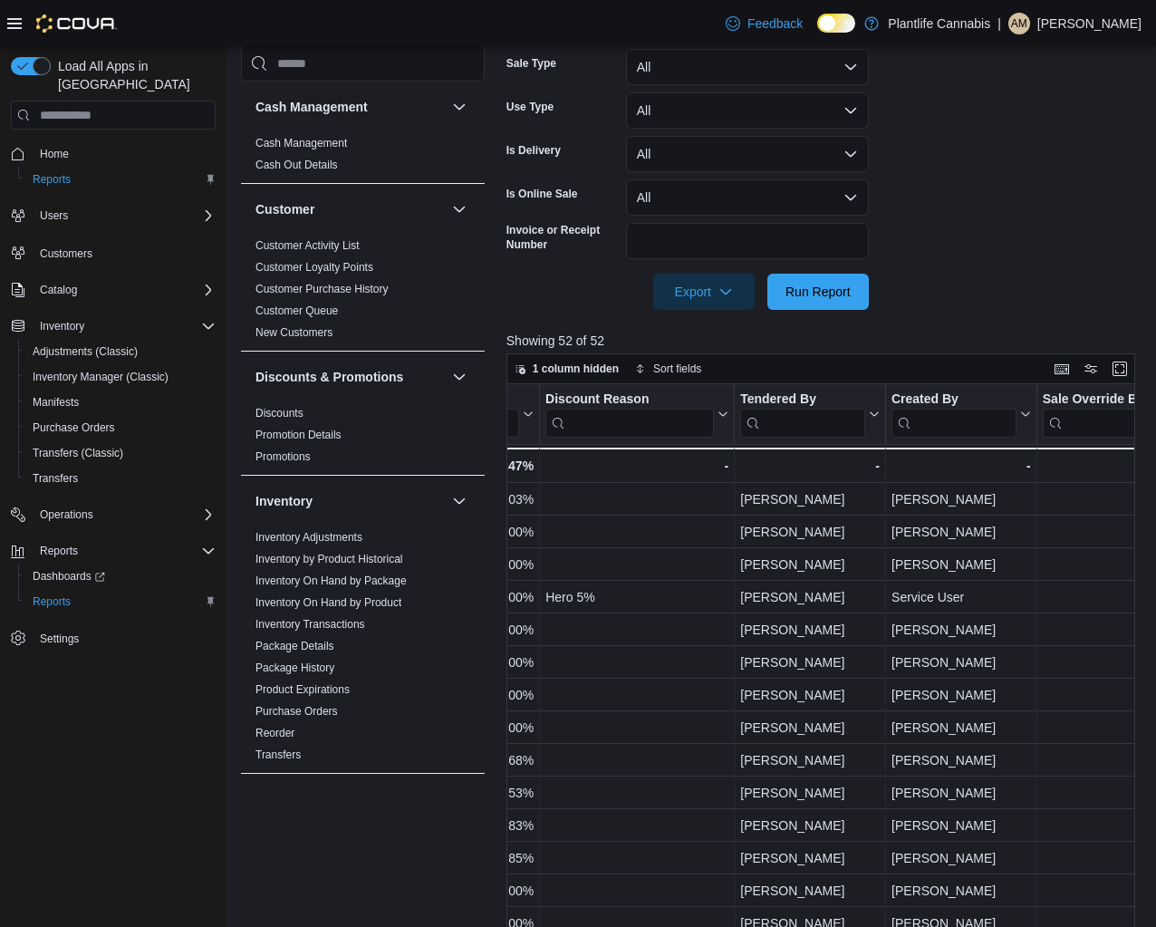
scroll to position [0, 2139]
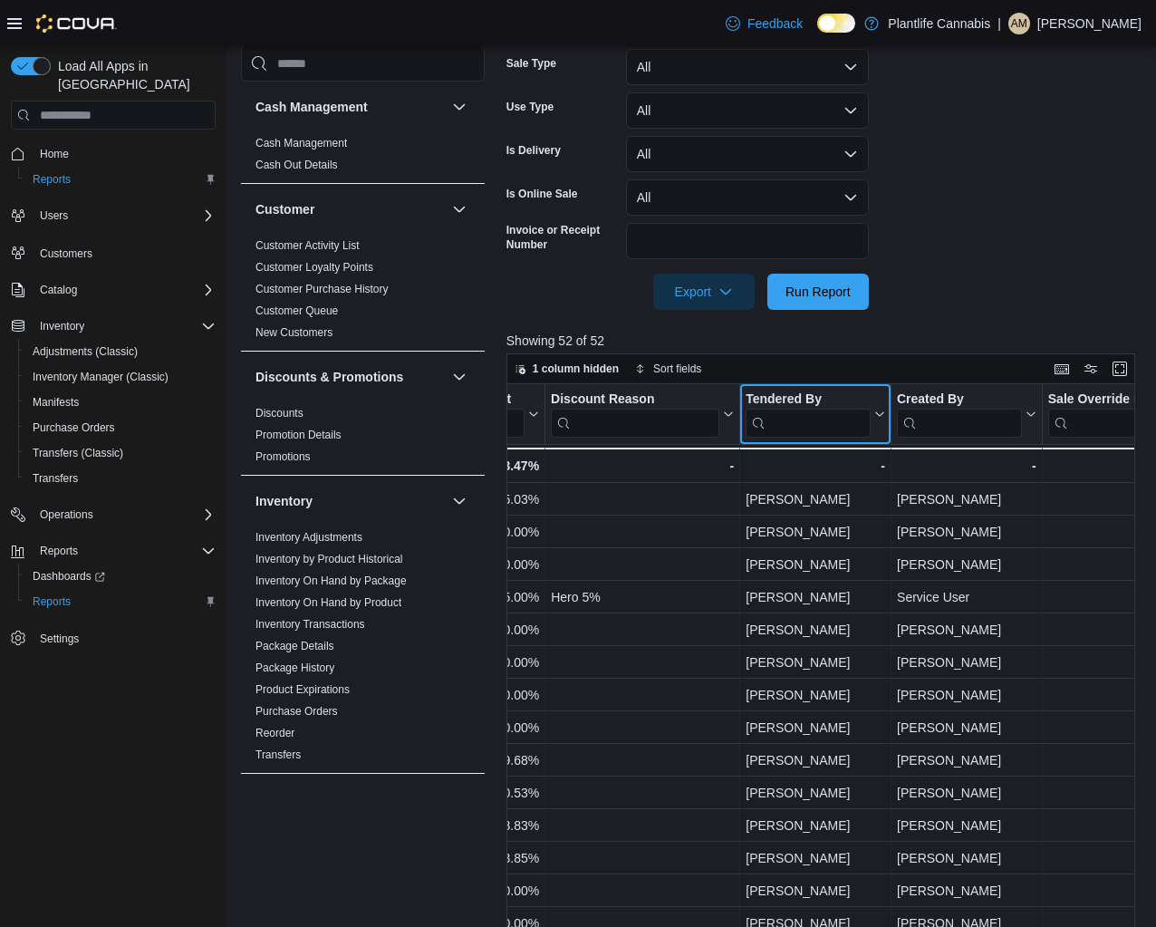
click at [823, 420] on input "search" at bounding box center [808, 423] width 125 height 29
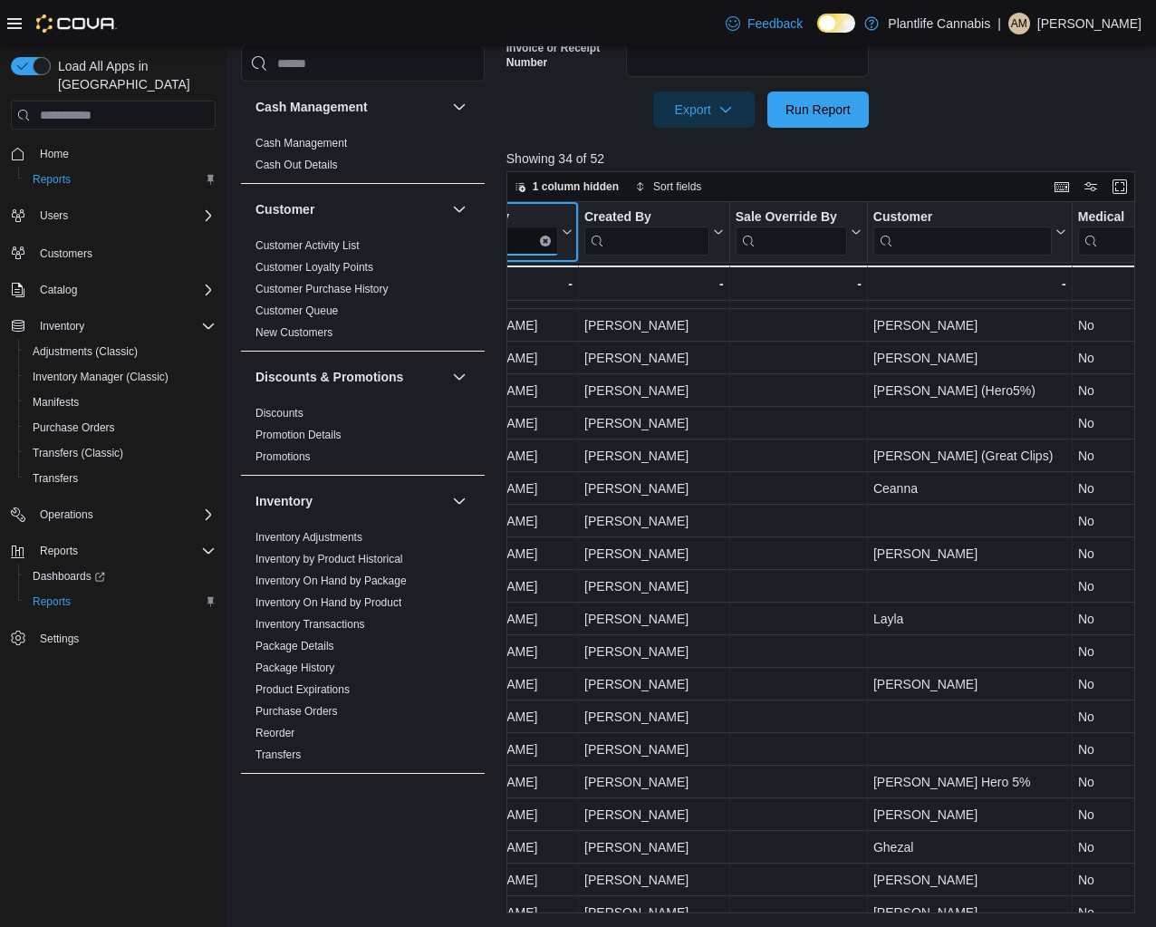
scroll to position [497, 2451]
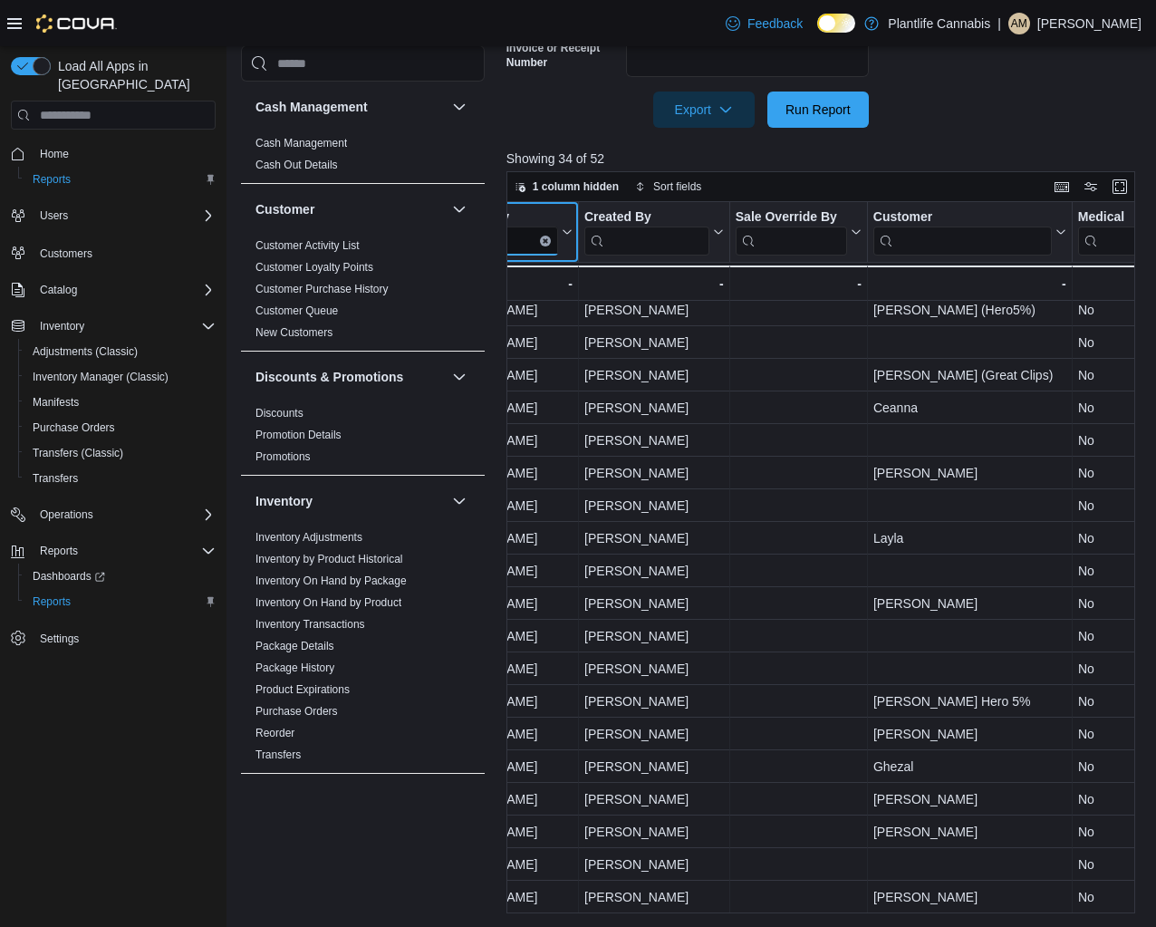
type input "**"
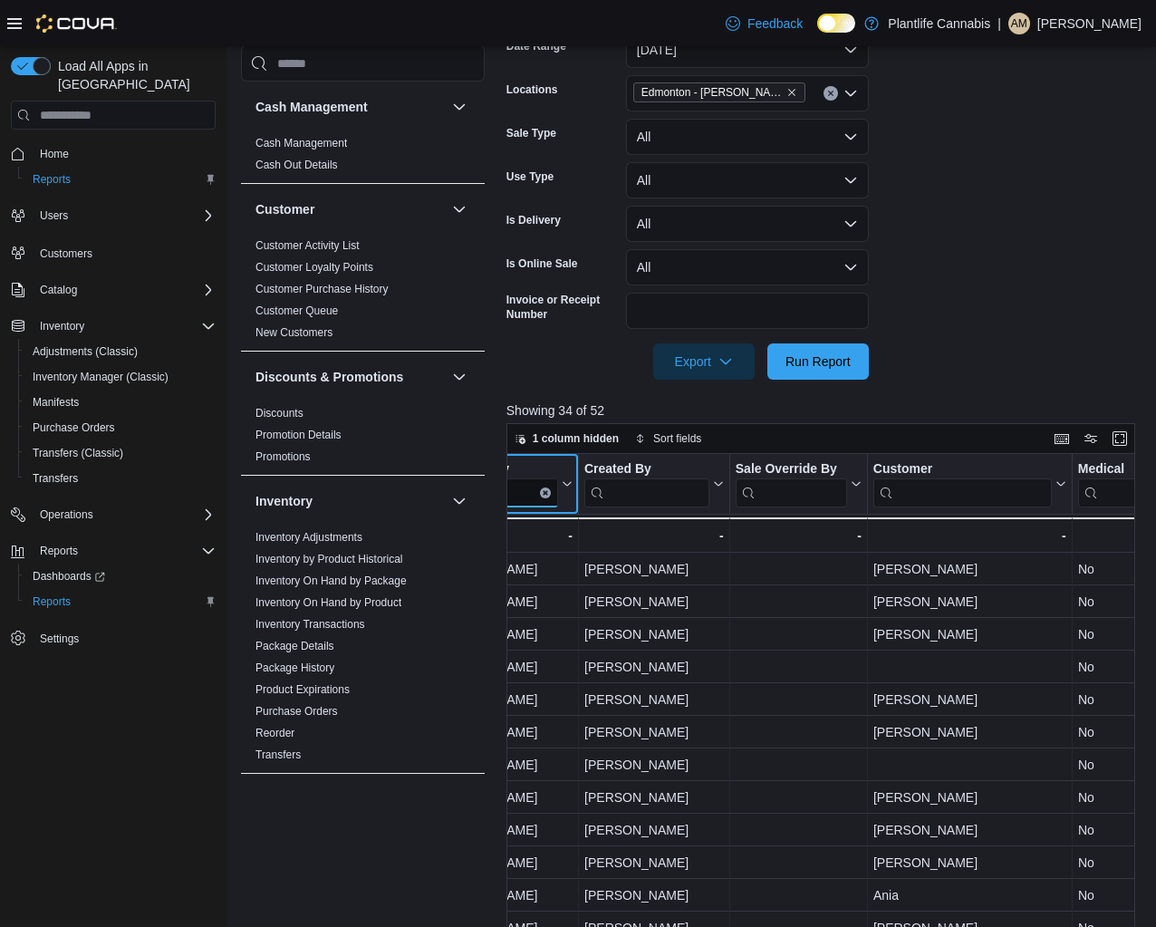
scroll to position [0, 0]
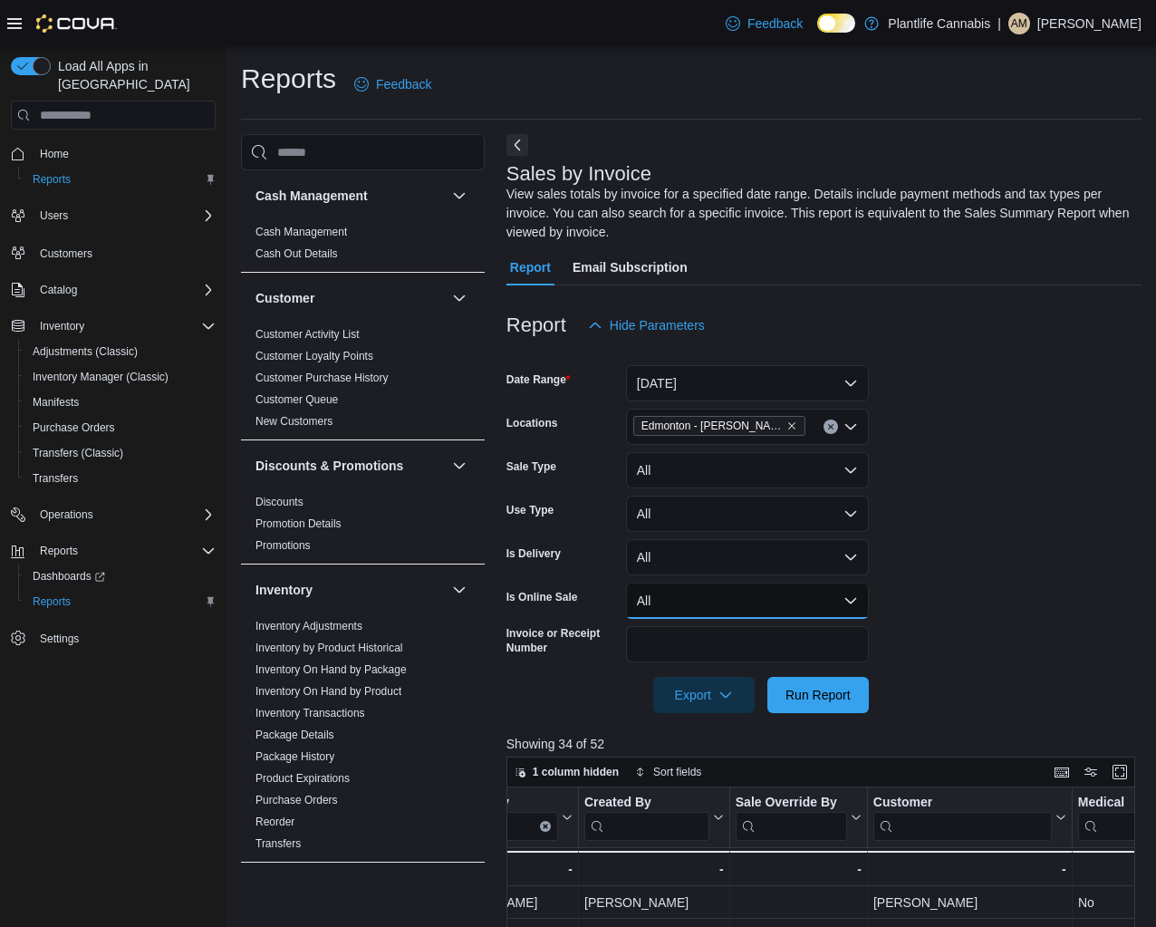
click at [714, 603] on button "All" at bounding box center [747, 601] width 243 height 36
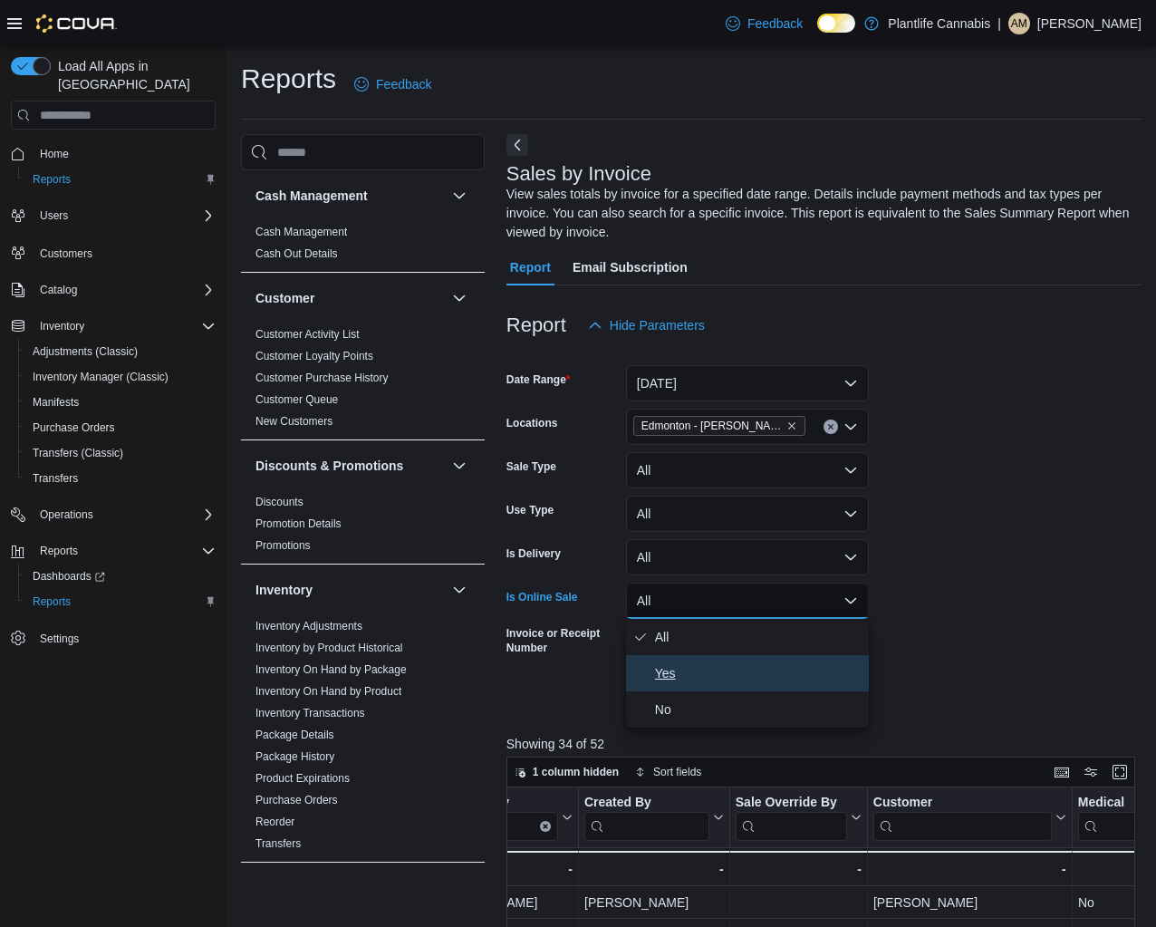
click at [704, 671] on span "Yes" at bounding box center [758, 673] width 207 height 22
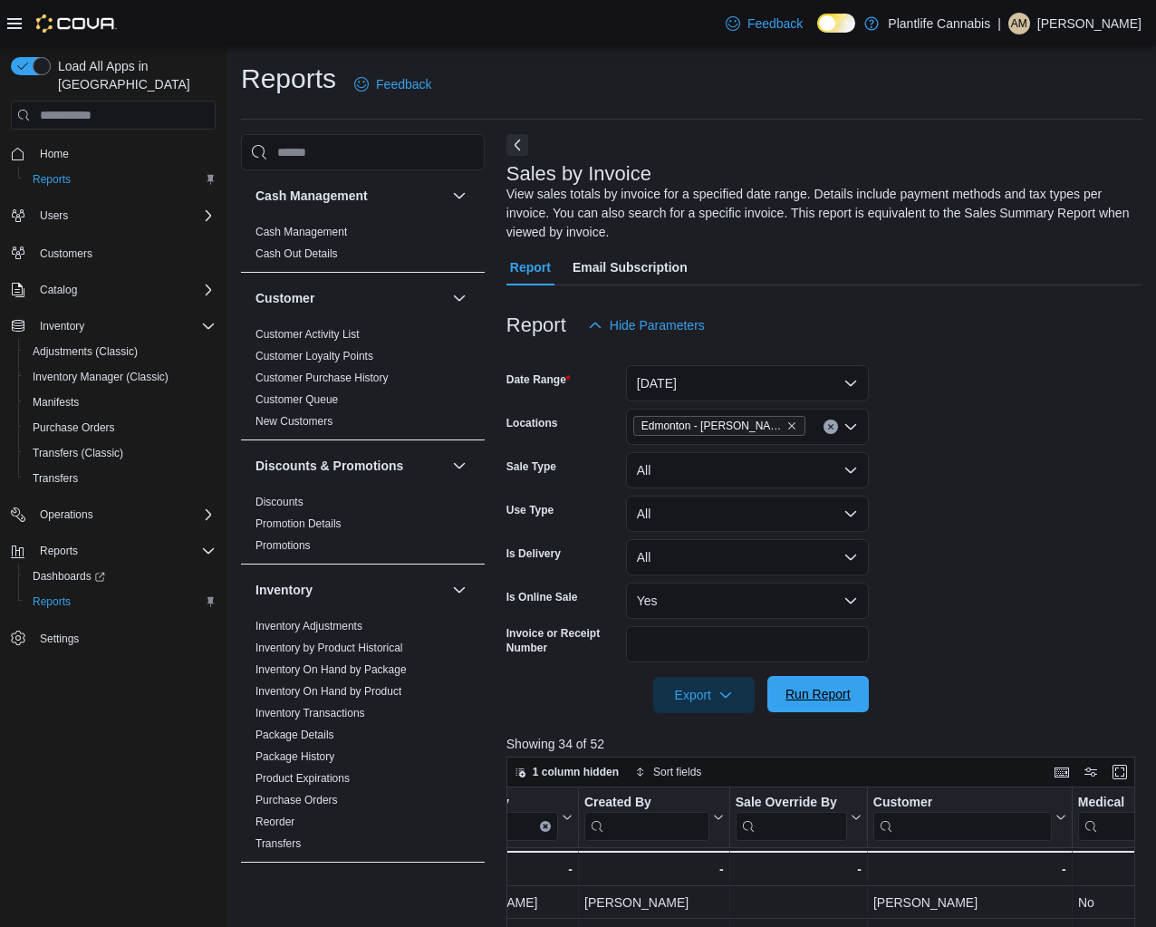
click at [855, 711] on span "Run Report" at bounding box center [818, 694] width 80 height 36
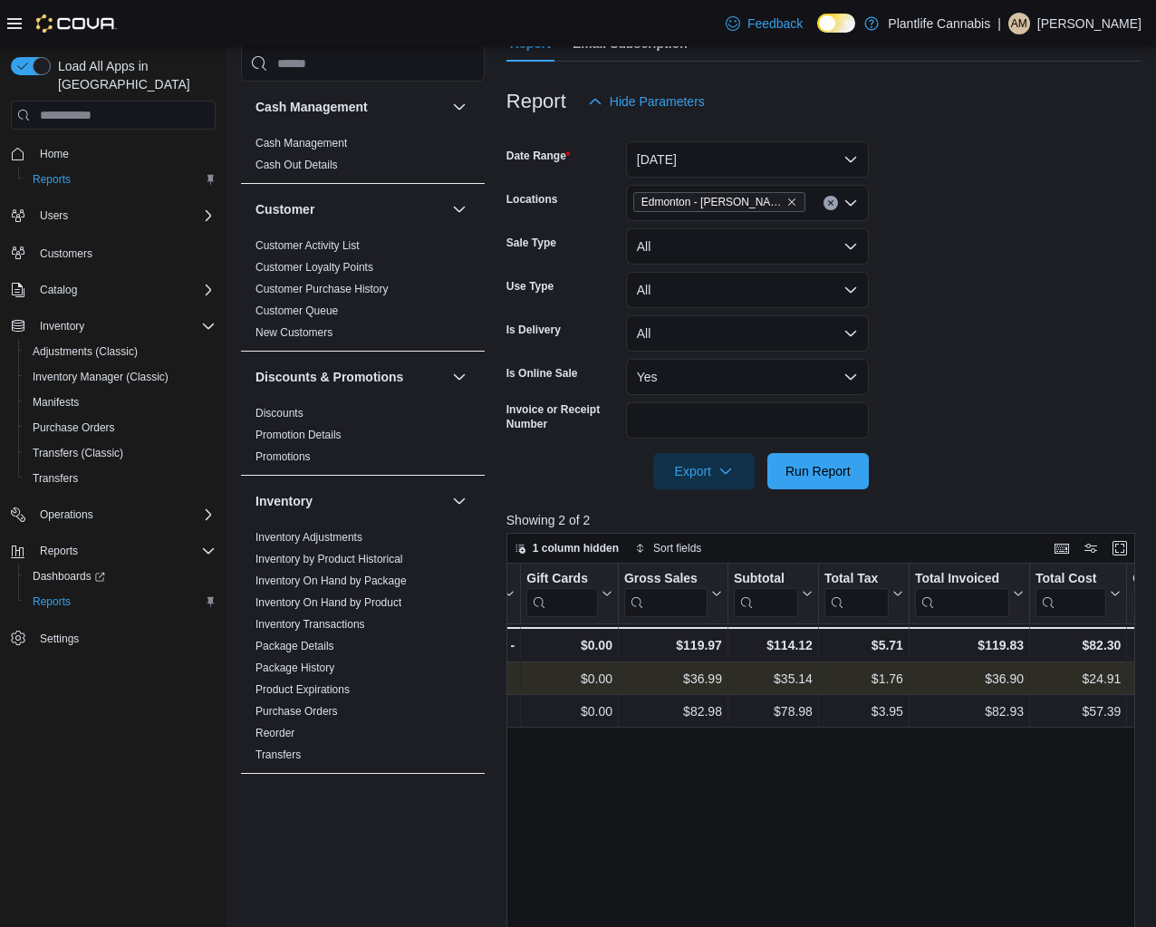
scroll to position [0, 997]
click at [848, 468] on span "Run Report" at bounding box center [818, 470] width 65 height 18
